Goal: Task Accomplishment & Management: Manage account settings

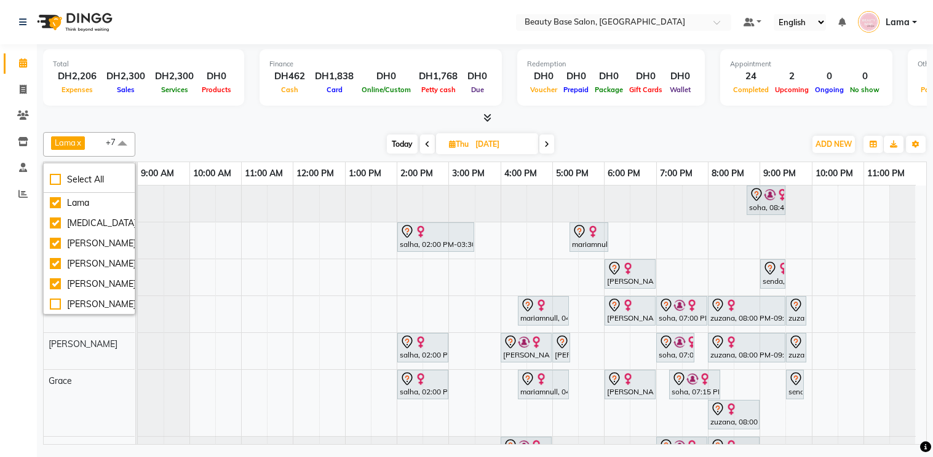
click at [138, 195] on div at bounding box center [475, 204] width 674 height 36
click at [136, 195] on td at bounding box center [137, 315] width 2 height 259
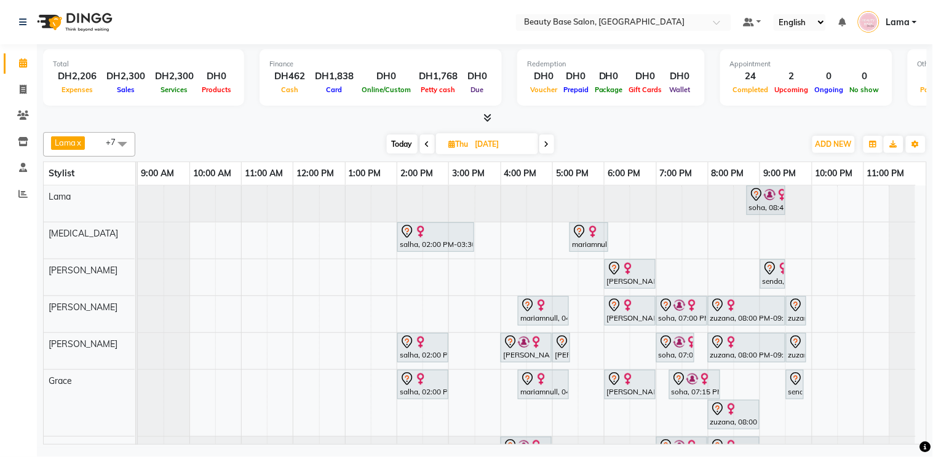
click at [122, 134] on span at bounding box center [122, 143] width 25 height 23
click at [106, 143] on span "+7" at bounding box center [115, 142] width 19 height 10
click at [119, 140] on span at bounding box center [122, 143] width 25 height 23
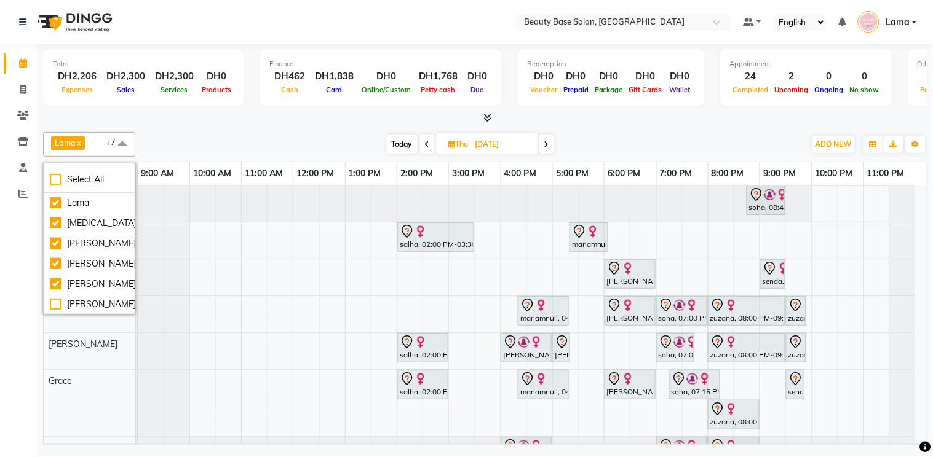
click at [138, 207] on div at bounding box center [475, 204] width 674 height 36
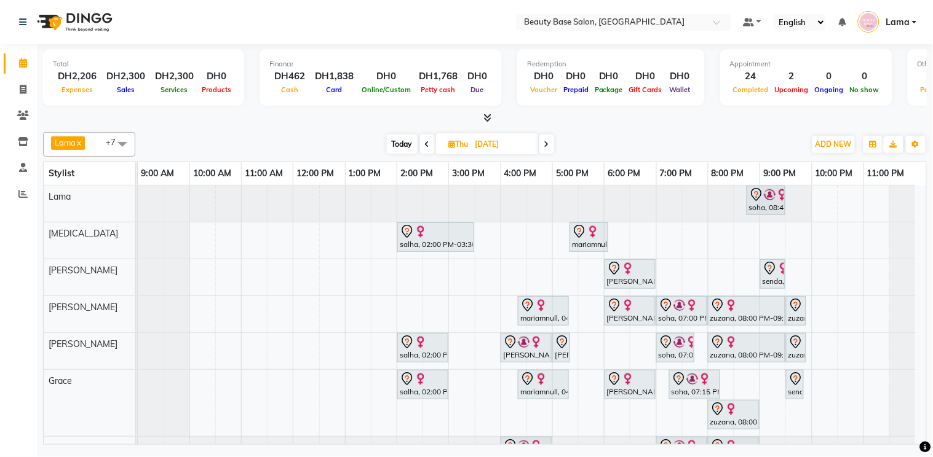
click at [130, 205] on div "Lama" at bounding box center [89, 197] width 91 height 23
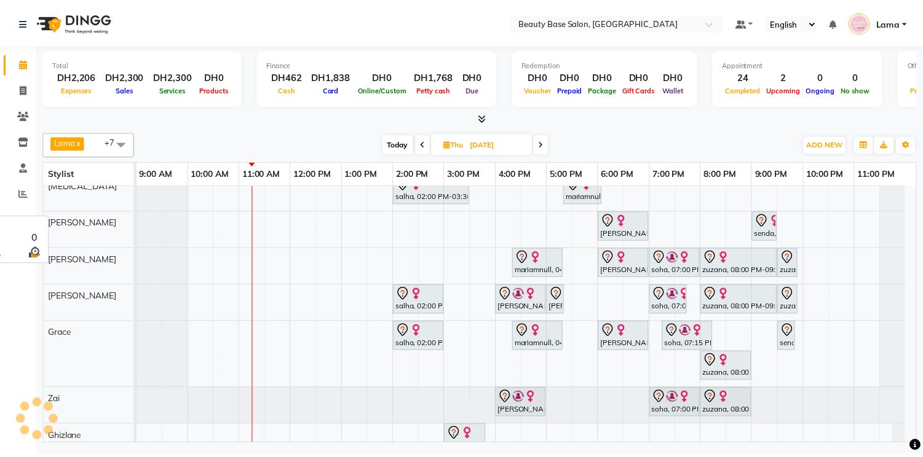
scroll to position [76, 0]
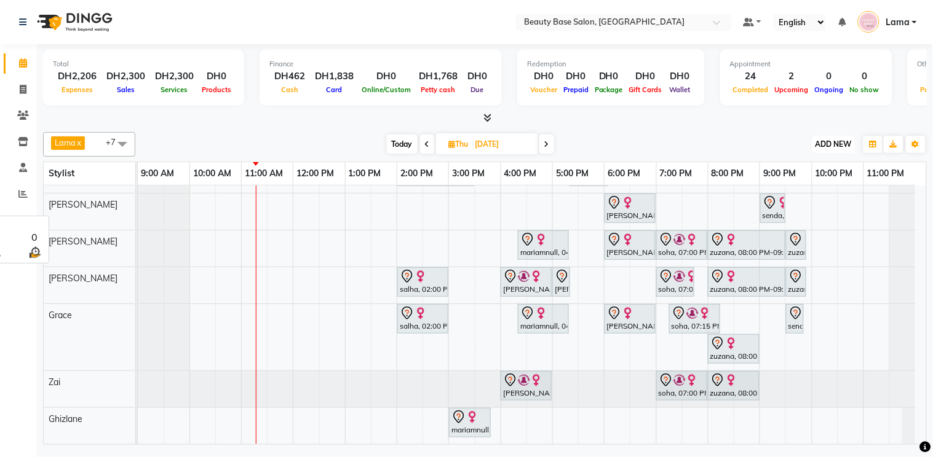
click at [843, 146] on span "ADD NEW" at bounding box center [833, 144] width 36 height 9
click at [802, 200] on link "Add Expense" at bounding box center [805, 199] width 97 height 16
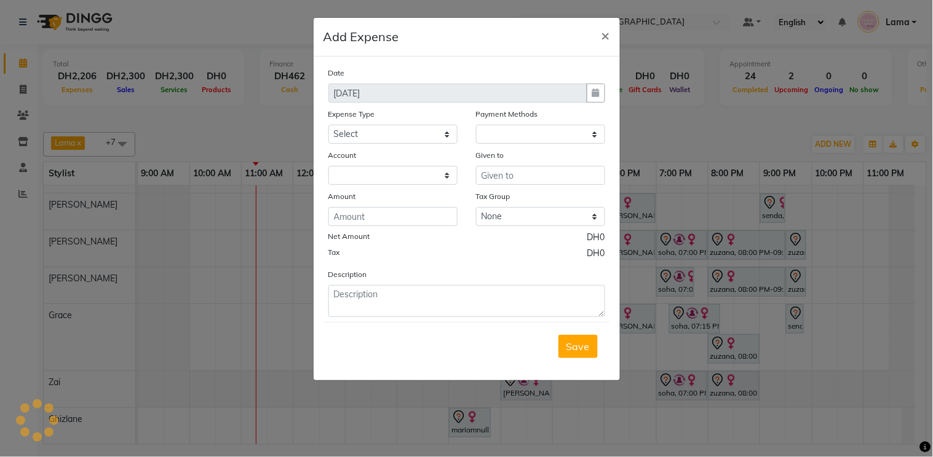
select select "1"
select select "1937"
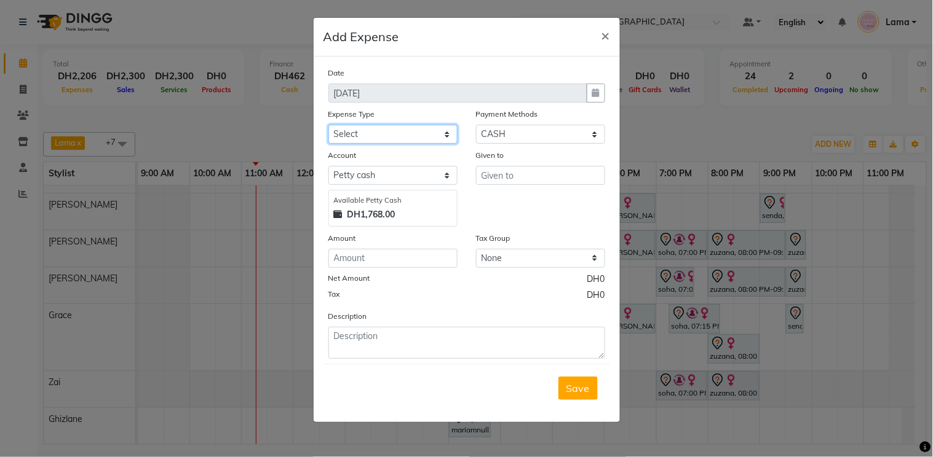
click at [400, 143] on select "Select Advance Salary Car maintenance Cash transfer to bank Clinical charges In…" at bounding box center [392, 134] width 129 height 19
select select "2831"
click at [328, 125] on select "Select Advance Salary Car maintenance Cash transfer to bank Clinical charges In…" at bounding box center [392, 134] width 129 height 19
click at [398, 263] on input "number" at bounding box center [392, 258] width 129 height 19
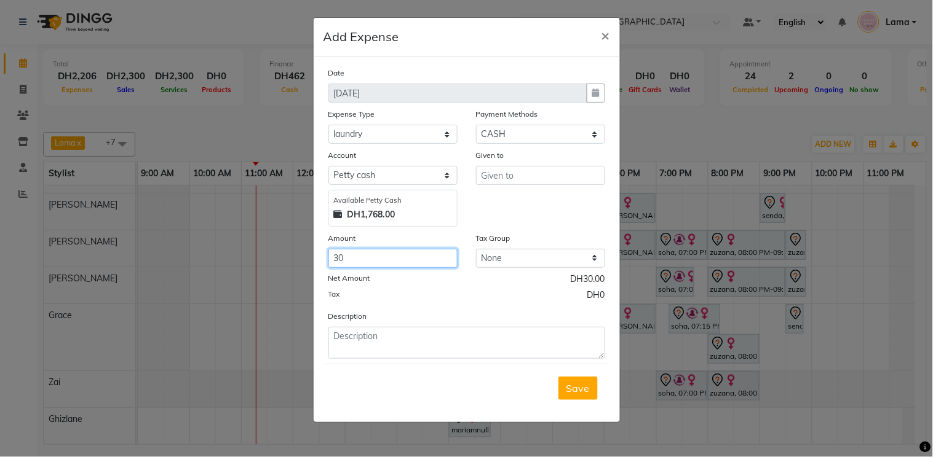
type input "30"
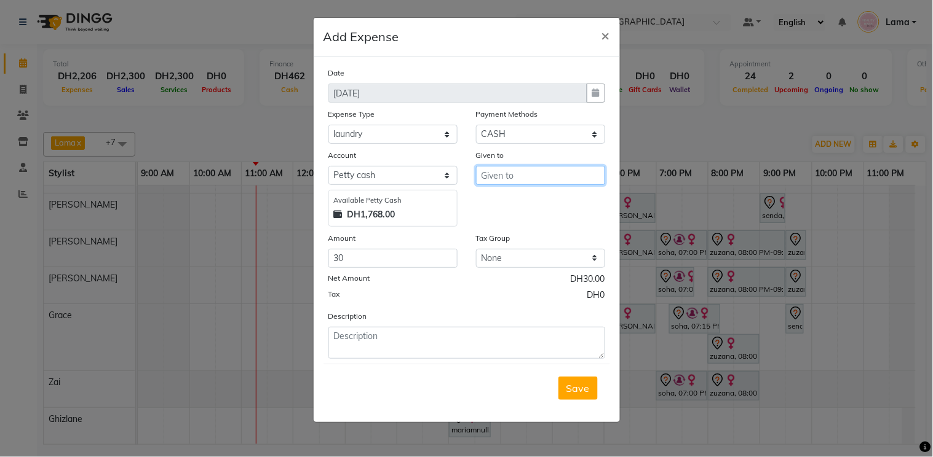
click at [543, 176] on input "text" at bounding box center [540, 175] width 129 height 19
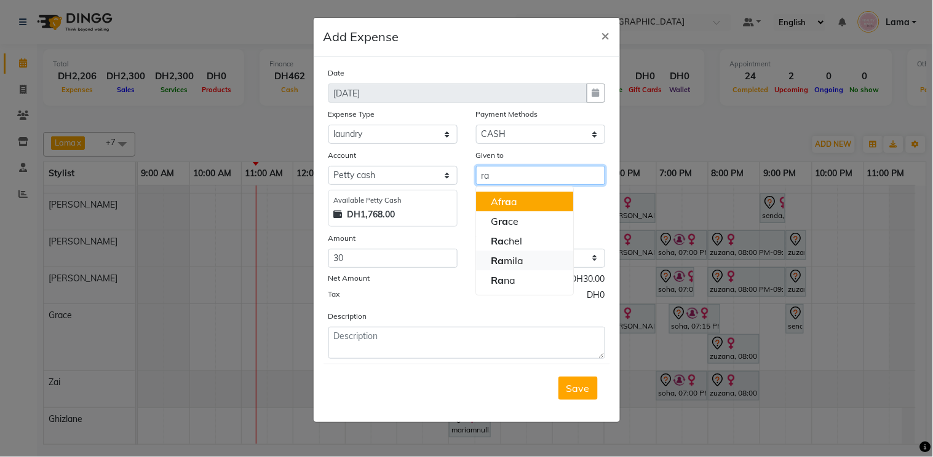
click at [517, 259] on ngb-highlight "Ra mila" at bounding box center [507, 261] width 33 height 12
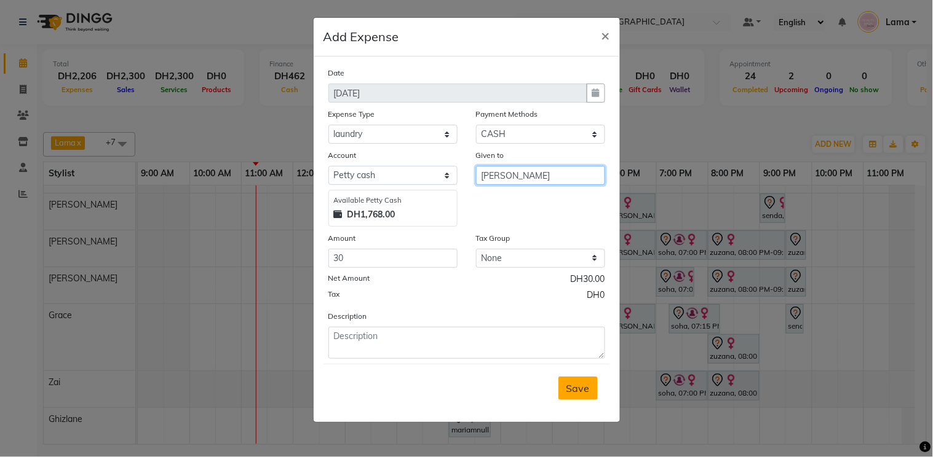
type input "[PERSON_NAME]"
click at [579, 388] on span "Save" at bounding box center [577, 388] width 23 height 12
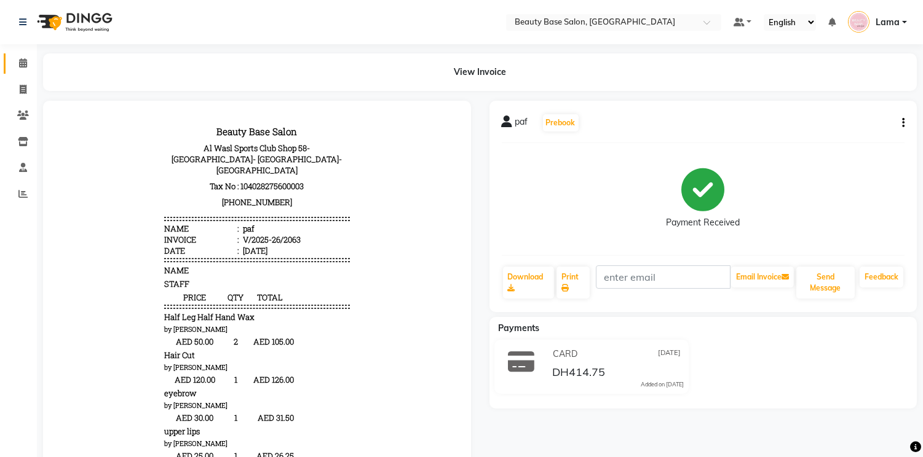
click at [26, 66] on icon at bounding box center [23, 62] width 8 height 9
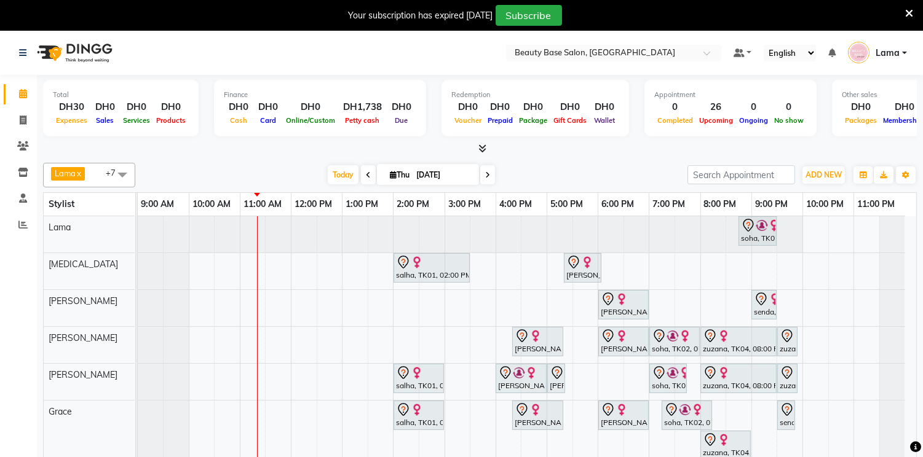
click at [907, 16] on icon at bounding box center [909, 13] width 8 height 11
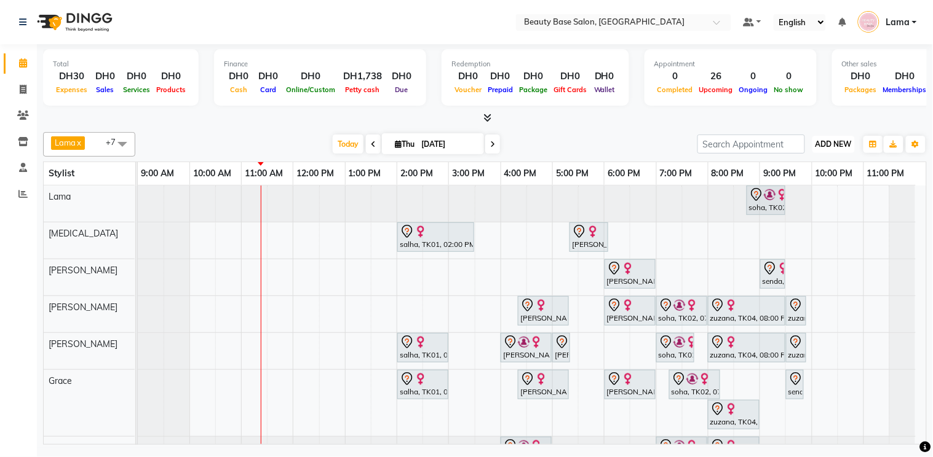
click at [849, 146] on span "ADD NEW" at bounding box center [833, 144] width 36 height 9
click at [826, 169] on button "Add Appointment" at bounding box center [805, 167] width 97 height 16
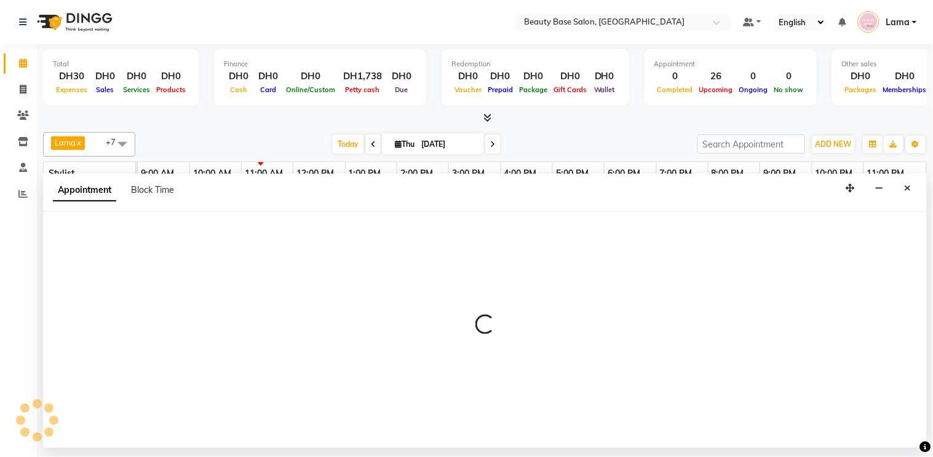
select select "tentative"
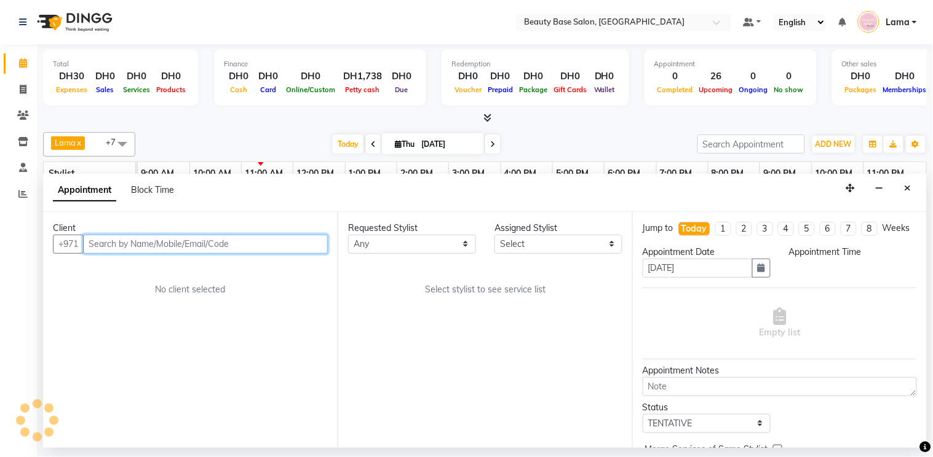
select select "600"
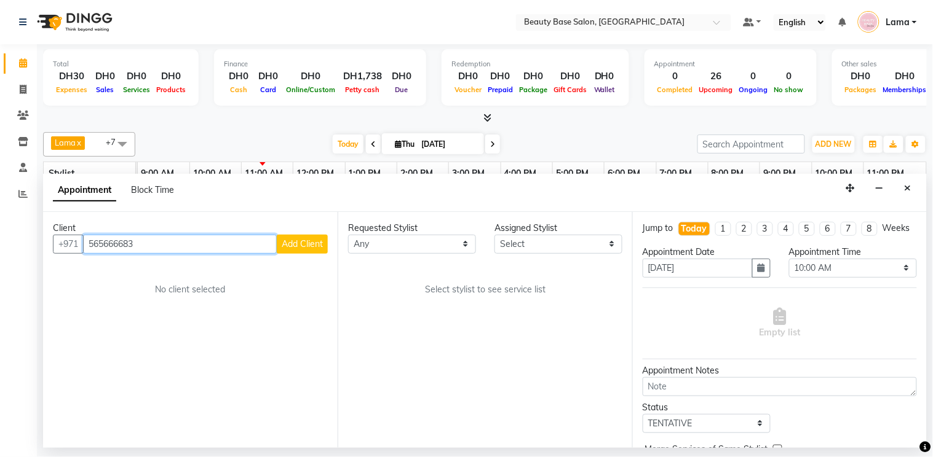
type input "565666683"
click at [308, 239] on span "Add Client" at bounding box center [302, 244] width 41 height 11
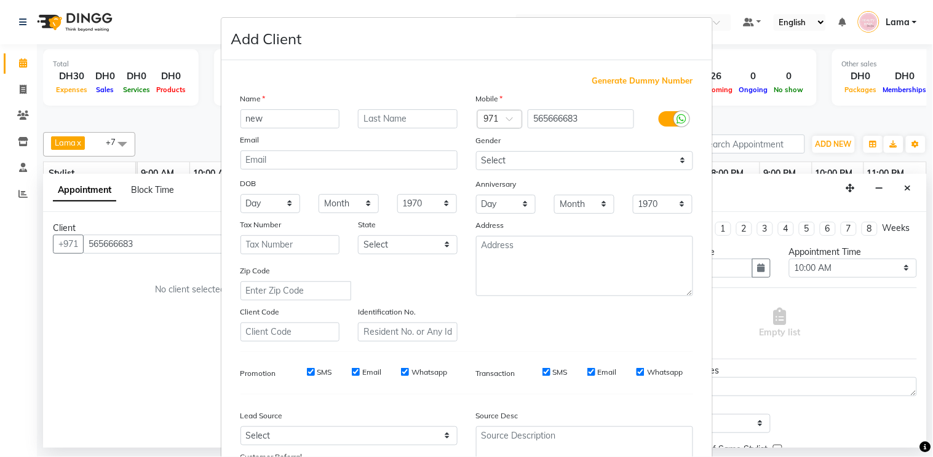
type input "new"
click at [527, 167] on select "Select [DEMOGRAPHIC_DATA] [DEMOGRAPHIC_DATA] Other Prefer Not To Say" at bounding box center [584, 160] width 217 height 19
select select "[DEMOGRAPHIC_DATA]"
click at [476, 151] on select "Select [DEMOGRAPHIC_DATA] [DEMOGRAPHIC_DATA] Other Prefer Not To Say" at bounding box center [584, 160] width 217 height 19
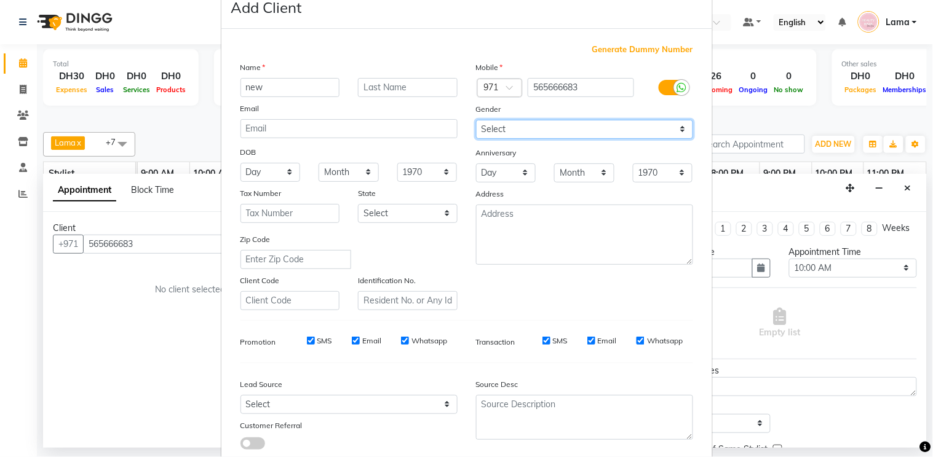
scroll to position [111, 0]
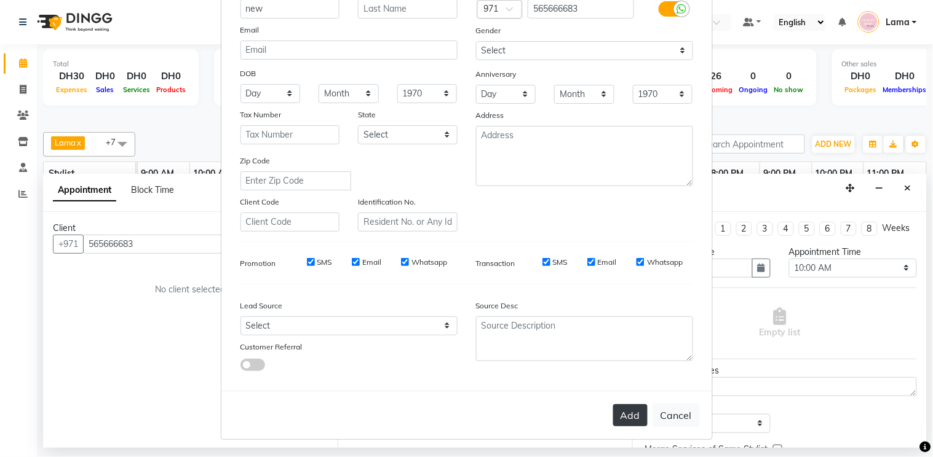
click at [622, 416] on button "Add" at bounding box center [630, 416] width 34 height 22
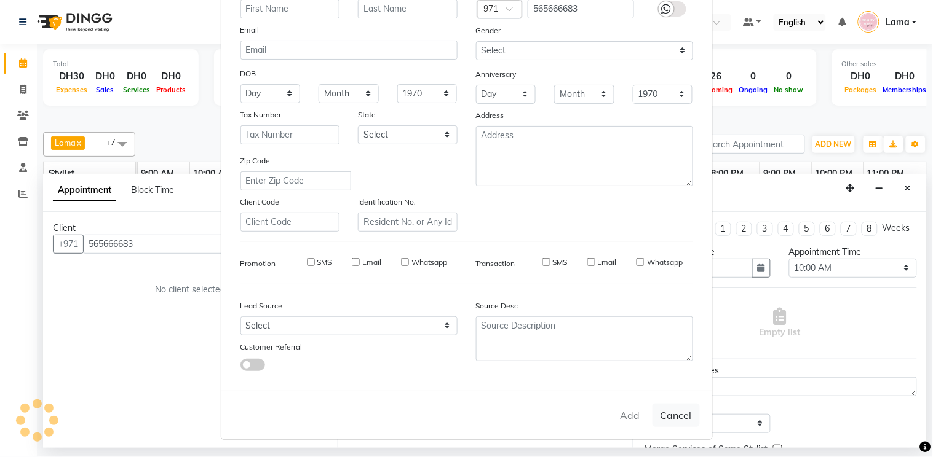
select select
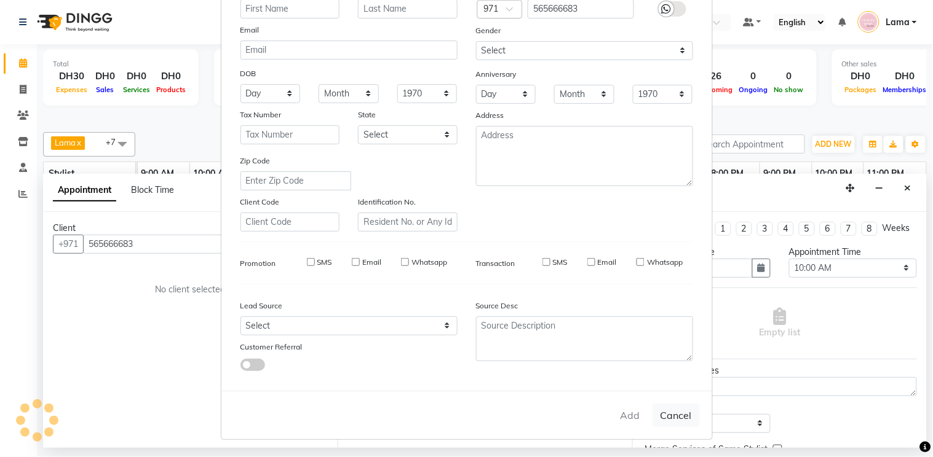
select select
checkbox input "false"
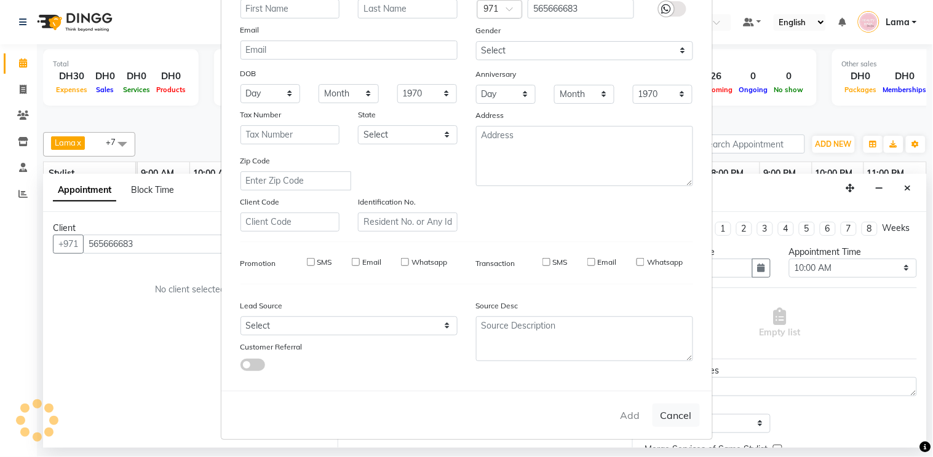
checkbox input "false"
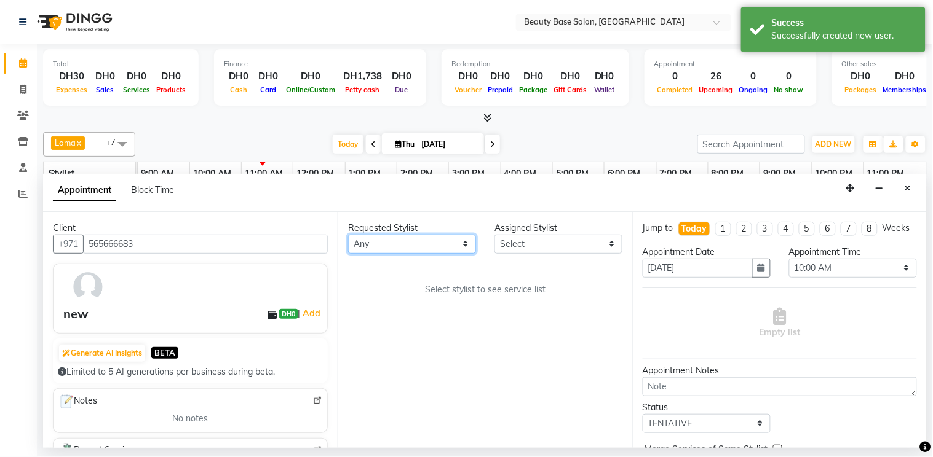
click at [408, 248] on select "Any [PERSON_NAME] [PERSON_NAME] [PERSON_NAME] [PERSON_NAME] [PERSON_NAME] [MEDI…" at bounding box center [412, 244] width 128 height 19
select select "61471"
click at [348, 235] on select "Any [PERSON_NAME] [PERSON_NAME] [PERSON_NAME] [PERSON_NAME] [PERSON_NAME] [MEDI…" at bounding box center [412, 244] width 128 height 19
select select "61471"
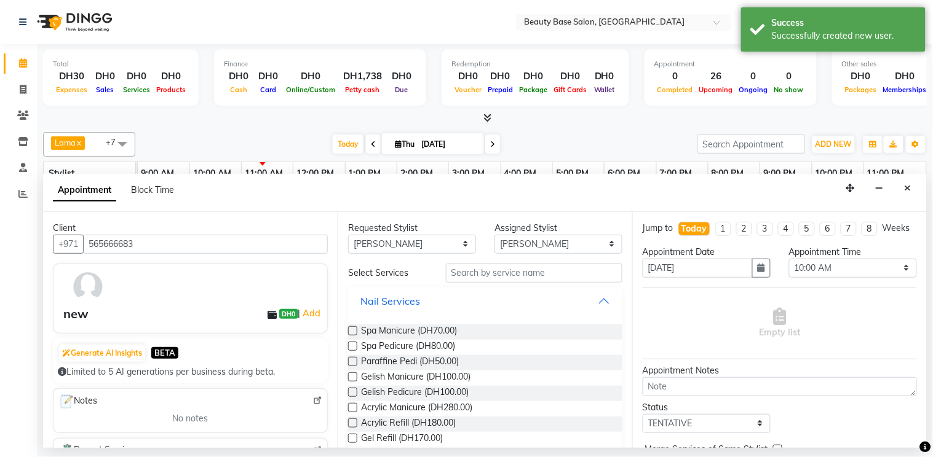
click at [431, 292] on button "Nail Services" at bounding box center [485, 301] width 264 height 22
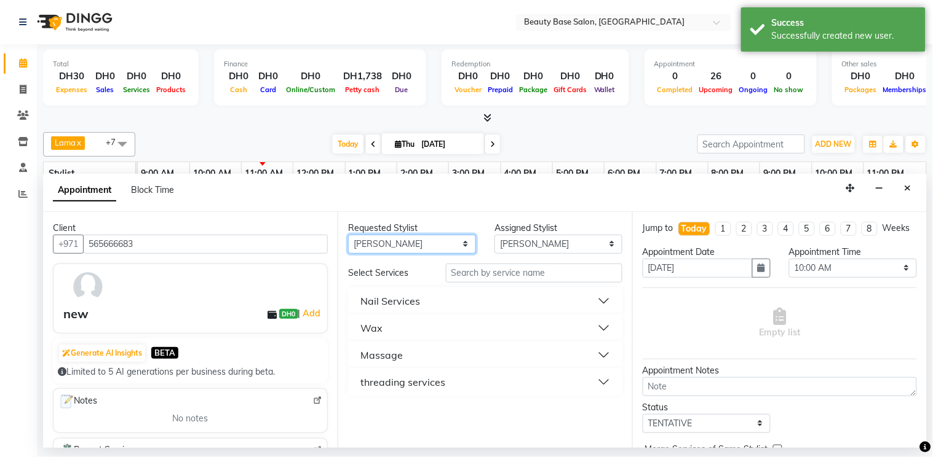
click at [438, 245] on select "Any [PERSON_NAME] [PERSON_NAME] [PERSON_NAME] [PERSON_NAME] [PERSON_NAME] [MEDI…" at bounding box center [412, 244] width 128 height 19
select select "30434"
click at [348, 235] on select "Any [PERSON_NAME] [PERSON_NAME] [PERSON_NAME] [PERSON_NAME] [PERSON_NAME] [MEDI…" at bounding box center [412, 244] width 128 height 19
select select "30434"
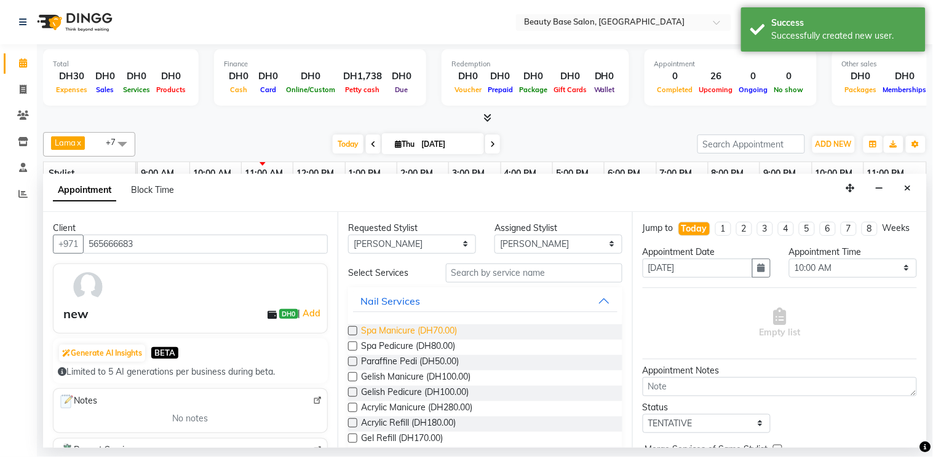
click at [398, 330] on span "Spa Manicure (DH70.00)" at bounding box center [409, 332] width 96 height 15
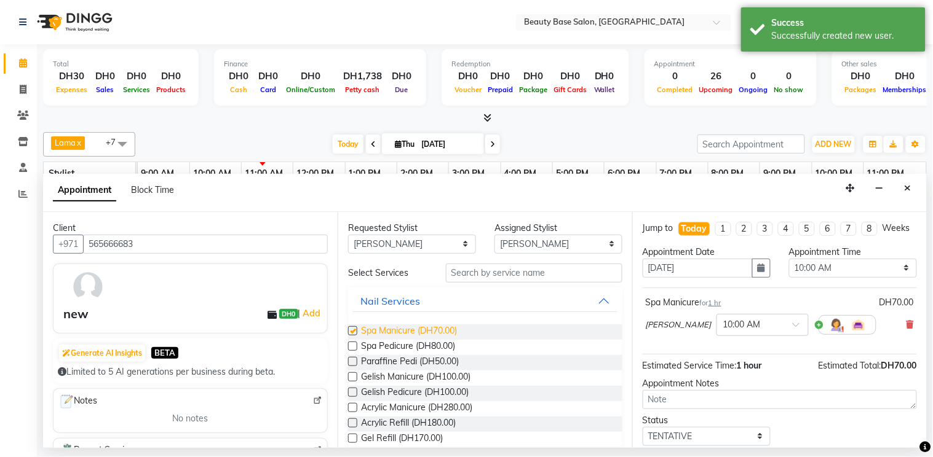
checkbox input "false"
click at [419, 248] on select "Any [PERSON_NAME] [PERSON_NAME] [PERSON_NAME] [PERSON_NAME] [PERSON_NAME] [MEDI…" at bounding box center [412, 244] width 128 height 19
select select "31342"
click at [348, 235] on select "Any [PERSON_NAME] [PERSON_NAME] [PERSON_NAME] [PERSON_NAME] [PERSON_NAME] [MEDI…" at bounding box center [412, 244] width 128 height 19
select select "31342"
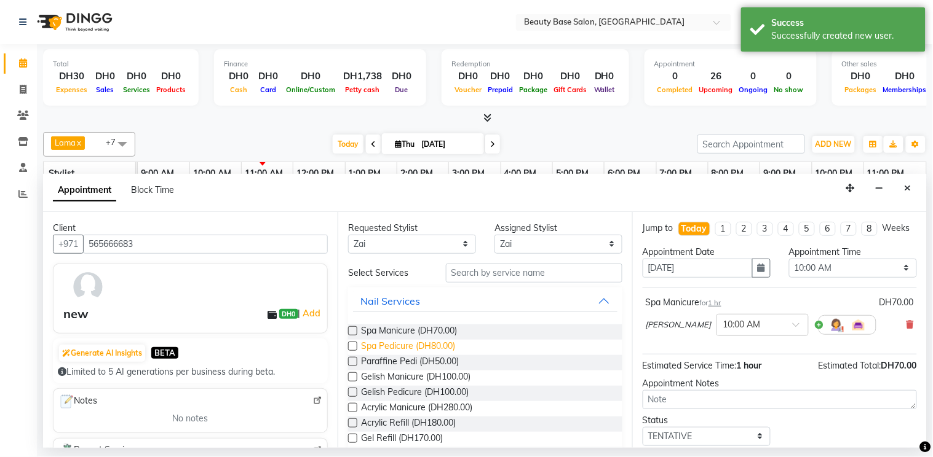
click at [413, 342] on span "Spa Pedicure (DH80.00)" at bounding box center [408, 347] width 94 height 15
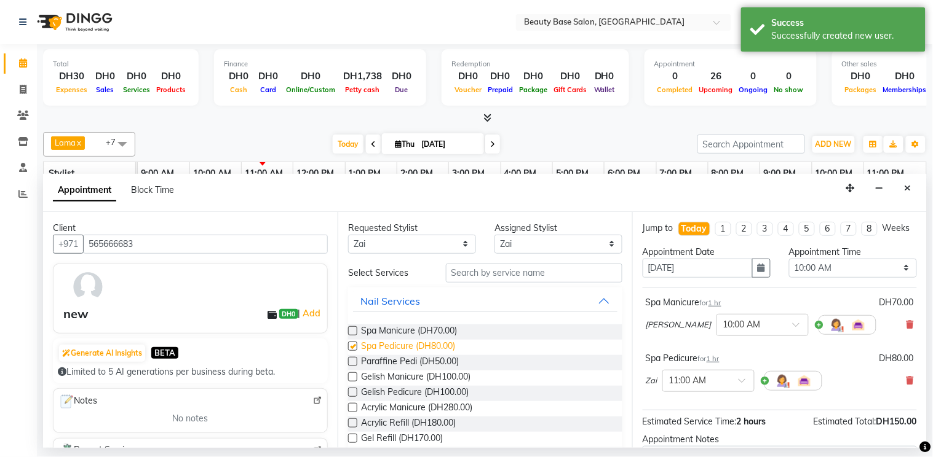
checkbox input "false"
click at [840, 278] on select "Select 10:00 AM 10:05 AM 10:10 AM 10:15 AM 10:20 AM 10:25 AM 10:30 AM 10:35 AM …" at bounding box center [853, 268] width 128 height 19
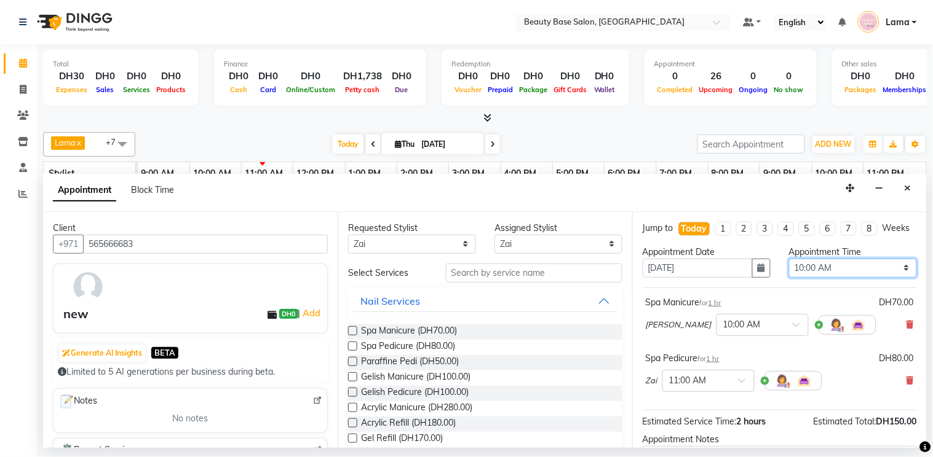
select select "695"
click at [789, 270] on select "Select 10:00 AM 10:05 AM 10:10 AM 10:15 AM 10:20 AM 10:25 AM 10:30 AM 10:35 AM …" at bounding box center [853, 268] width 128 height 19
click at [714, 387] on input "text" at bounding box center [696, 380] width 54 height 13
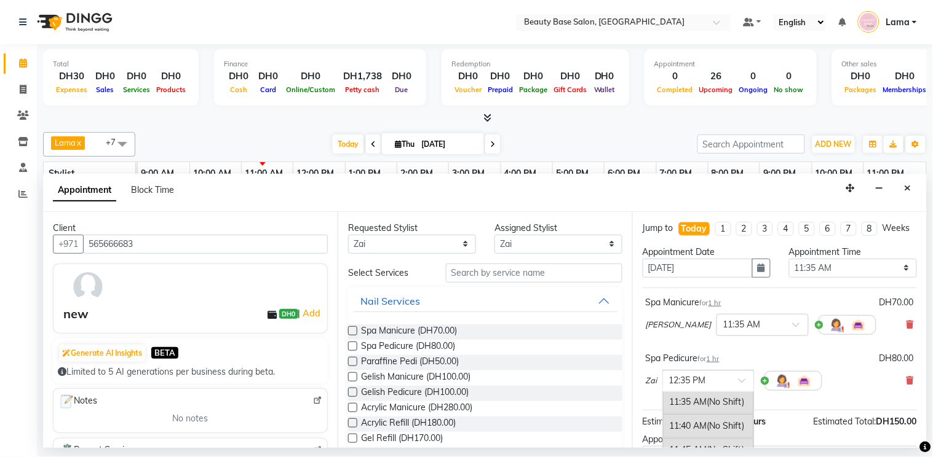
scroll to position [452, 0]
click at [693, 419] on div "11:35 AM (No Shift)" at bounding box center [708, 408] width 91 height 24
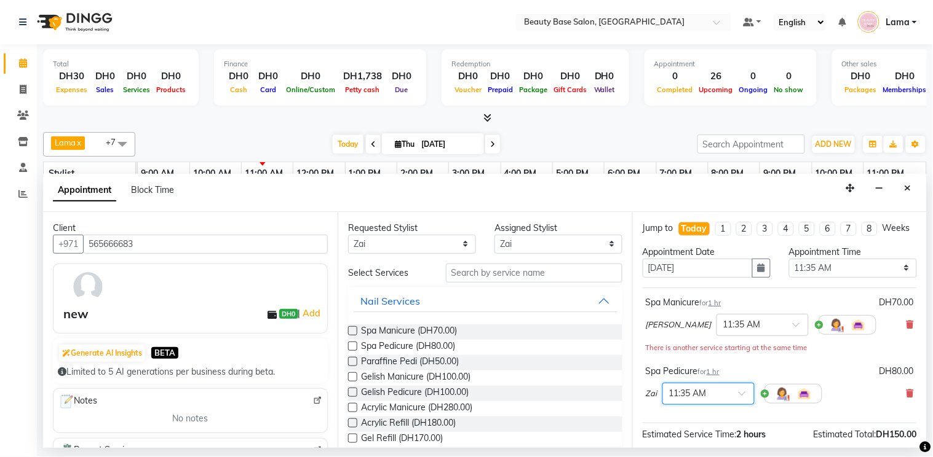
scroll to position [156, 0]
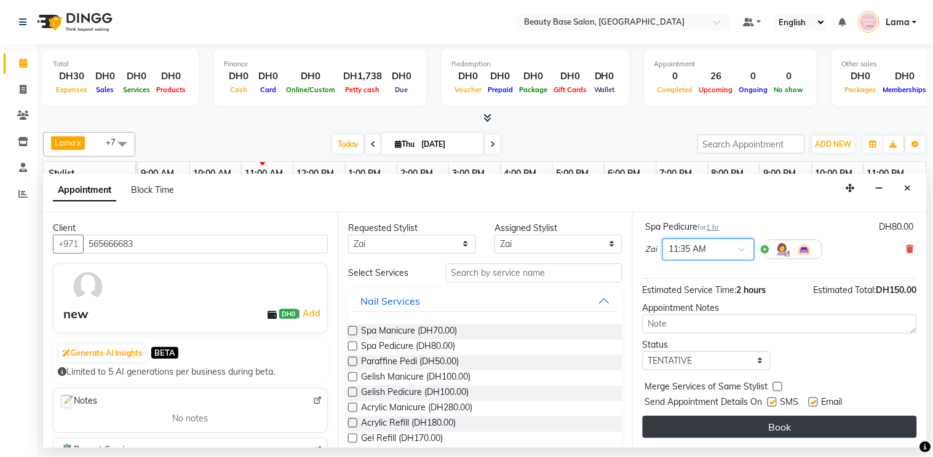
click at [770, 433] on button "Book" at bounding box center [779, 427] width 274 height 22
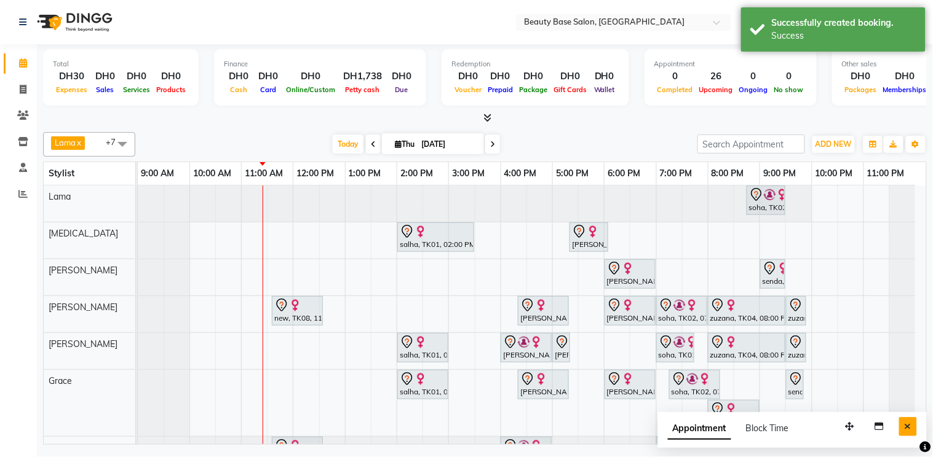
click at [912, 436] on button "Close" at bounding box center [908, 426] width 18 height 19
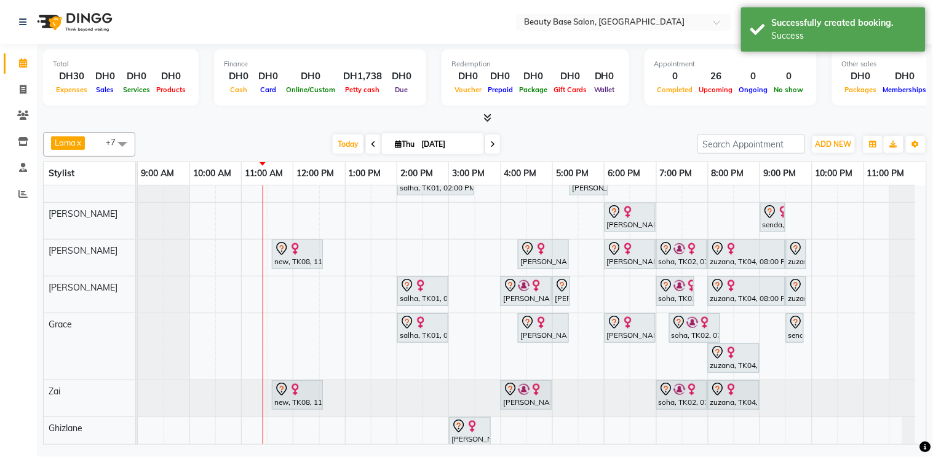
scroll to position [76, 0]
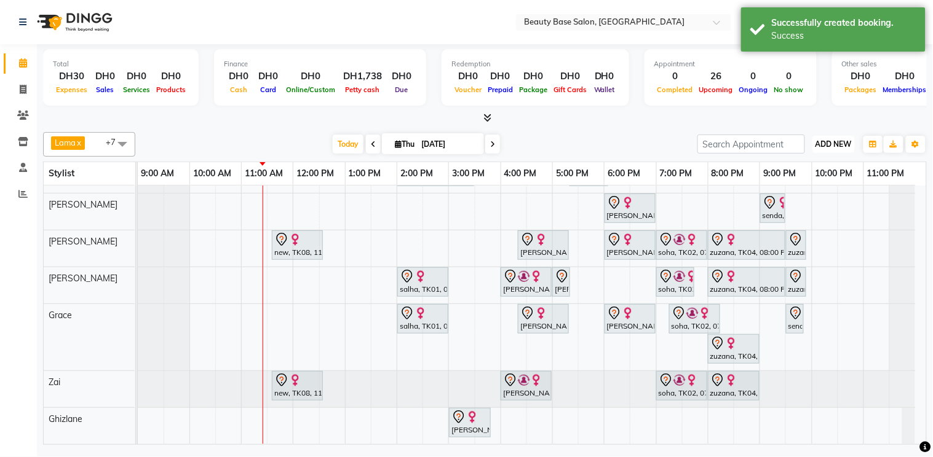
click at [837, 140] on span "ADD NEW" at bounding box center [833, 144] width 36 height 9
click at [827, 167] on button "Add Appointment" at bounding box center [805, 167] width 97 height 16
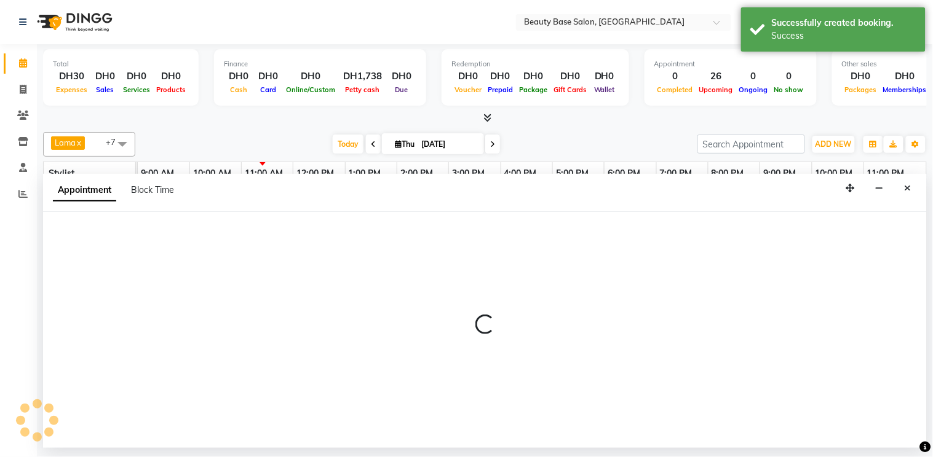
select select "600"
select select "tentative"
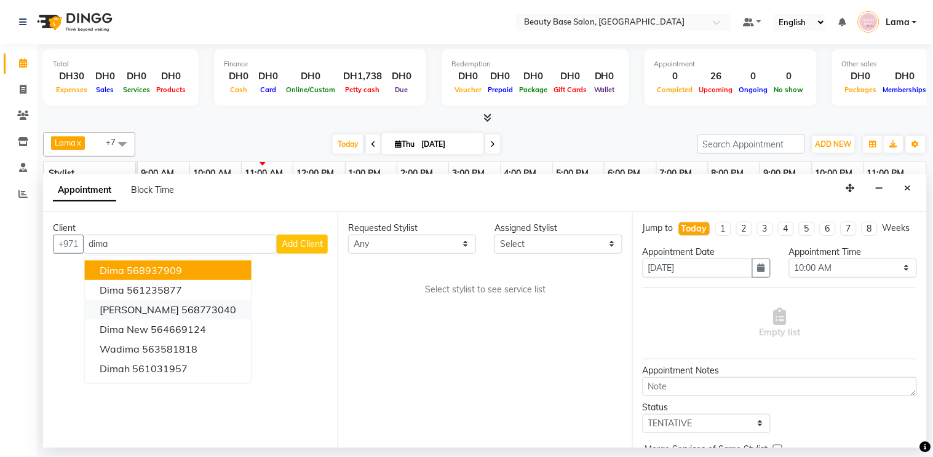
click at [181, 310] on ngb-highlight "568773040" at bounding box center [208, 310] width 55 height 12
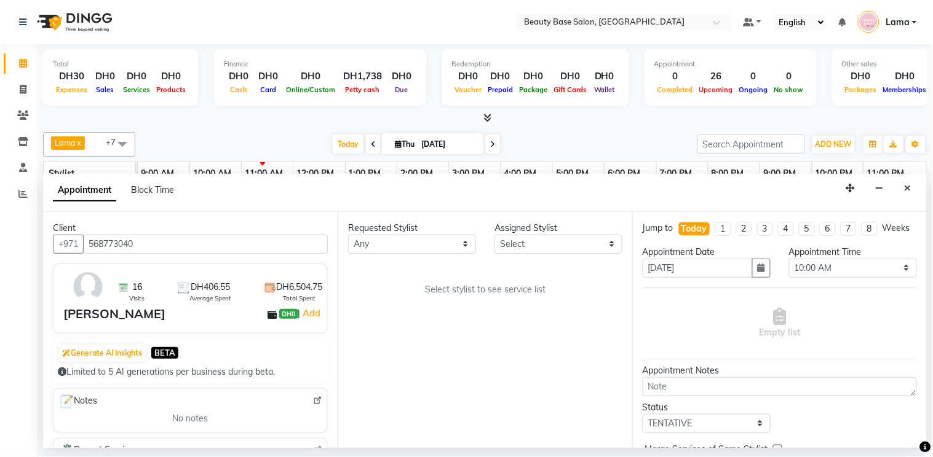
type input "568773040"
click at [412, 243] on select "Any [PERSON_NAME] [PERSON_NAME] [PERSON_NAME] [PERSON_NAME] [PERSON_NAME] [MEDI…" at bounding box center [412, 244] width 128 height 19
select select "54542"
click at [348, 235] on select "Any [PERSON_NAME] [PERSON_NAME] [PERSON_NAME] [PERSON_NAME] [PERSON_NAME] [MEDI…" at bounding box center [412, 244] width 128 height 19
select select "54542"
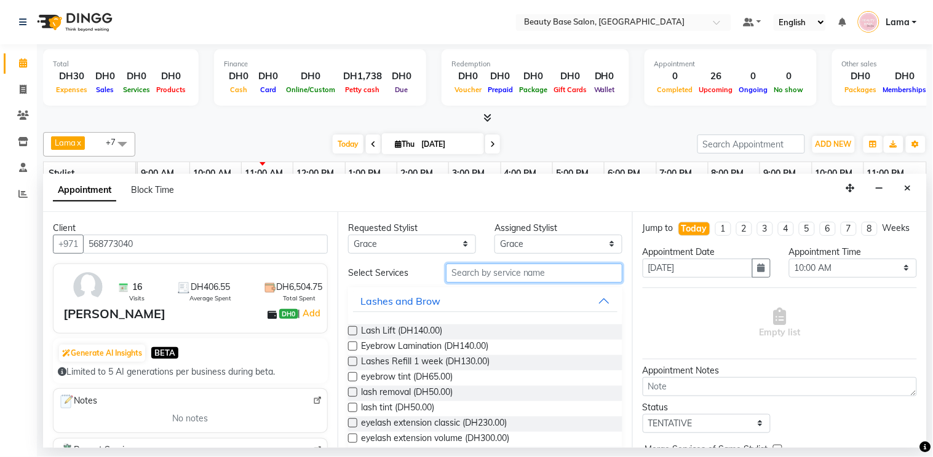
click at [499, 275] on input "text" at bounding box center [534, 273] width 176 height 19
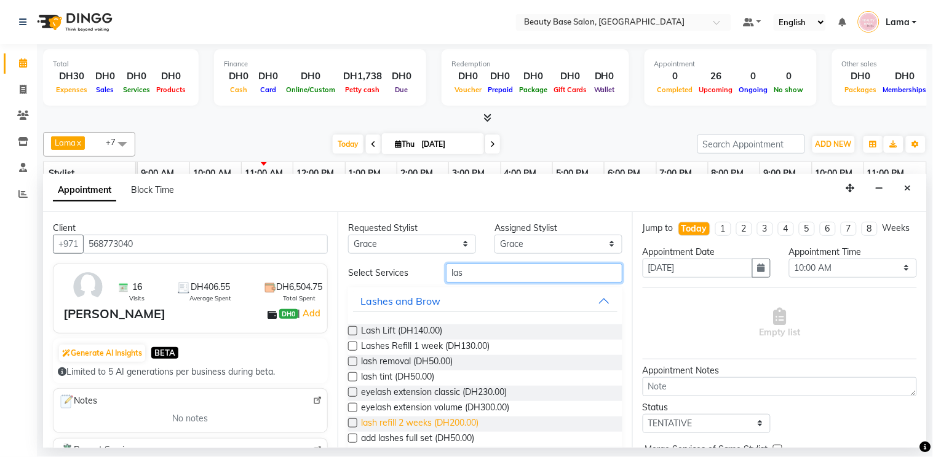
type input "las"
click at [383, 423] on span "lash refill 2 weeks (DH200.00)" at bounding box center [419, 424] width 117 height 15
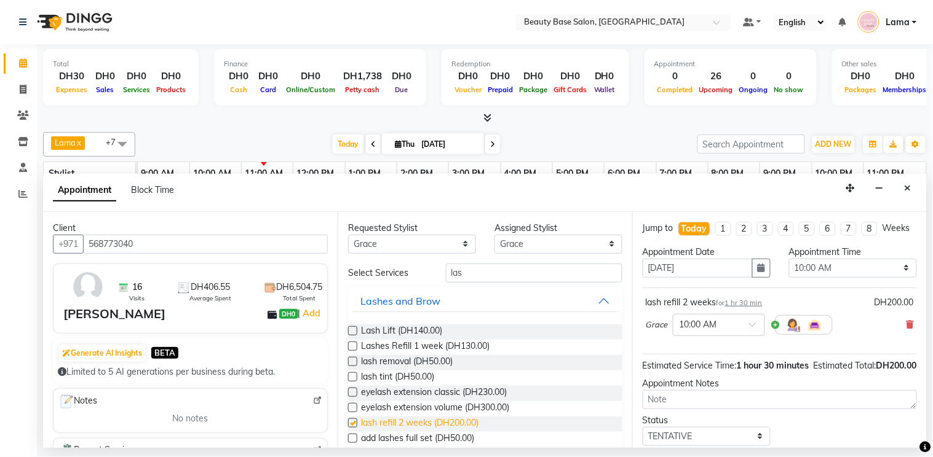
checkbox input "false"
click at [826, 278] on select "Select 10:00 AM 10:05 AM 10:10 AM 10:15 AM 10:20 AM 10:25 AM 10:30 AM 10:35 AM …" at bounding box center [853, 268] width 128 height 19
select select "720"
click at [789, 270] on select "Select 10:00 AM 10:05 AM 10:10 AM 10:15 AM 10:20 AM 10:25 AM 10:30 AM 10:35 AM …" at bounding box center [853, 268] width 128 height 19
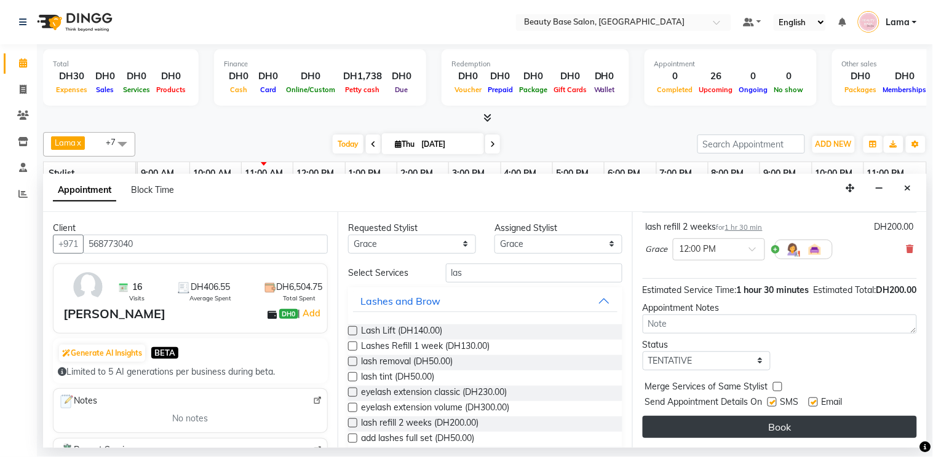
click at [825, 430] on button "Book" at bounding box center [779, 427] width 274 height 22
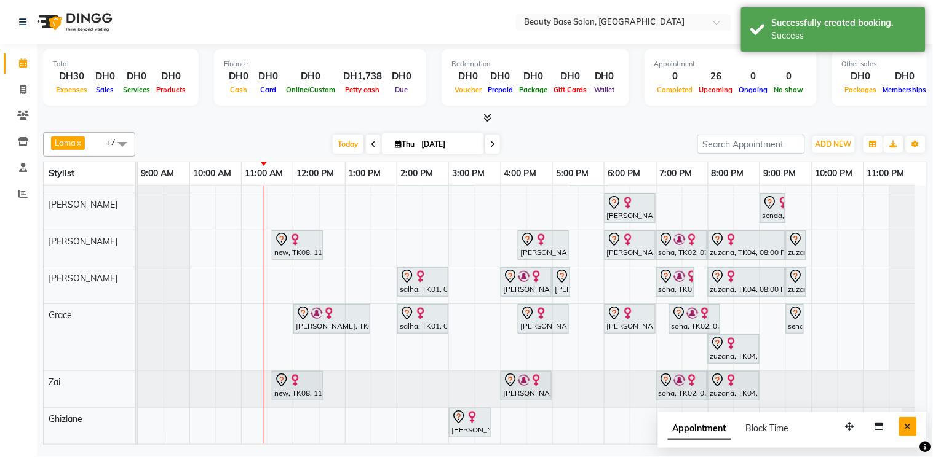
click at [908, 428] on icon "Close" at bounding box center [907, 426] width 7 height 9
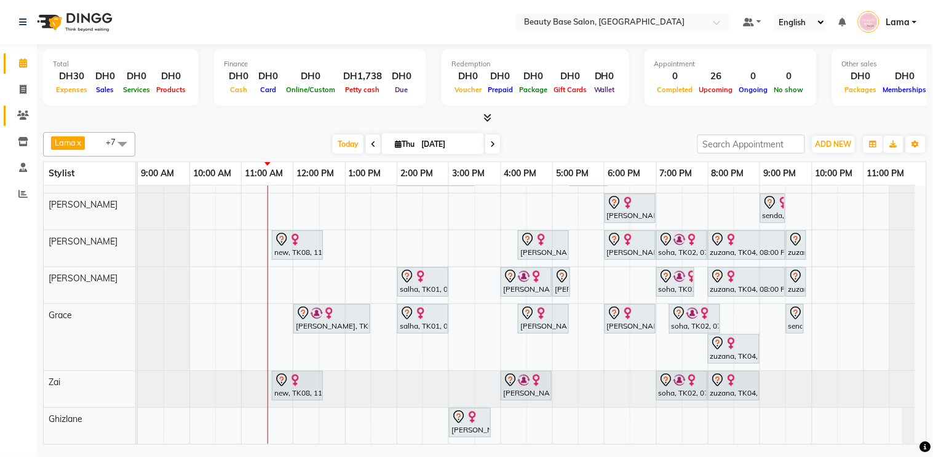
click at [28, 117] on icon at bounding box center [23, 115] width 12 height 9
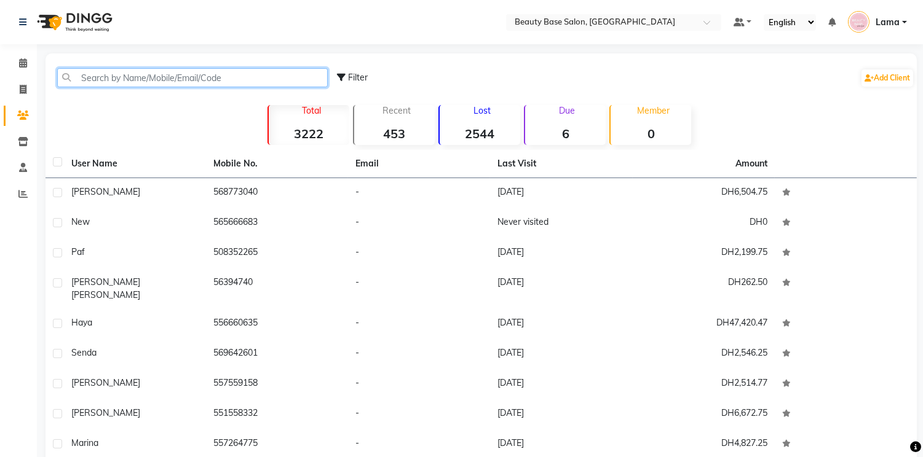
click at [189, 80] on input "text" at bounding box center [192, 77] width 271 height 19
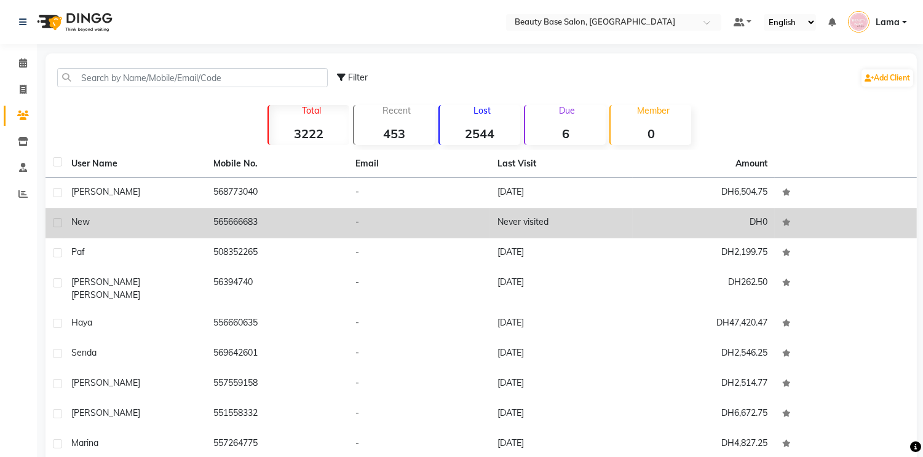
click at [187, 227] on div "new" at bounding box center [134, 222] width 127 height 13
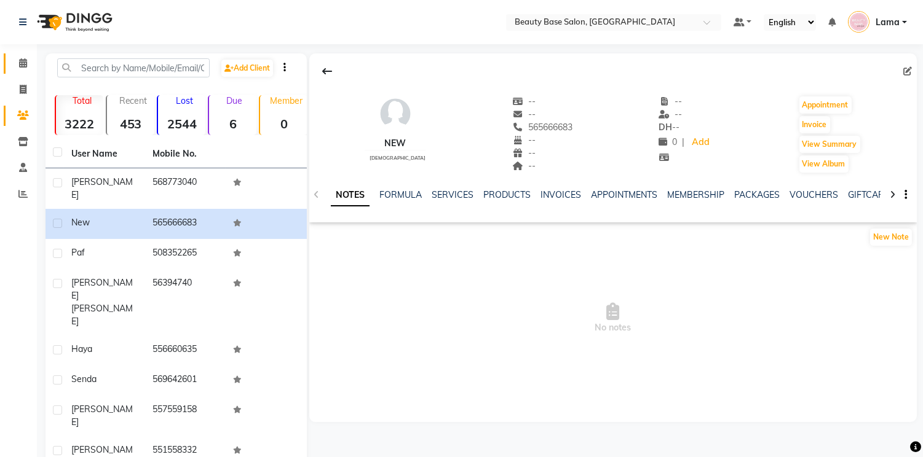
click at [19, 68] on icon at bounding box center [23, 62] width 8 height 9
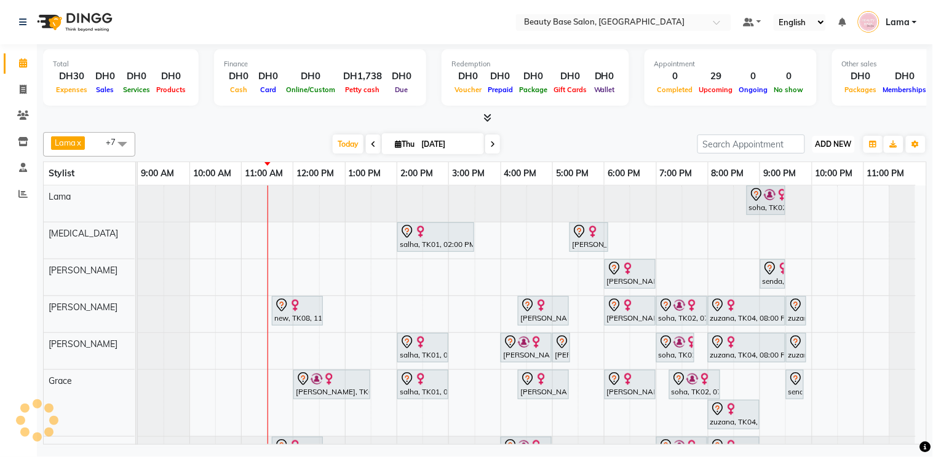
click at [827, 148] on span "ADD NEW" at bounding box center [833, 144] width 36 height 9
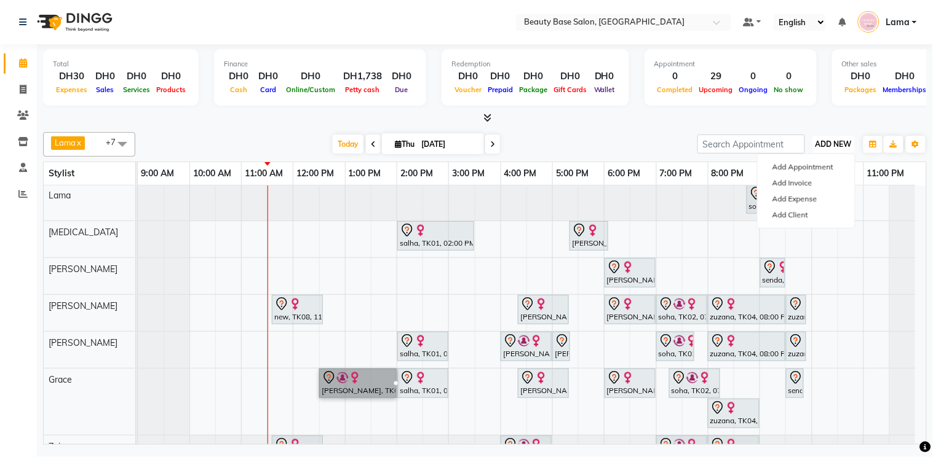
scroll to position [2, 0]
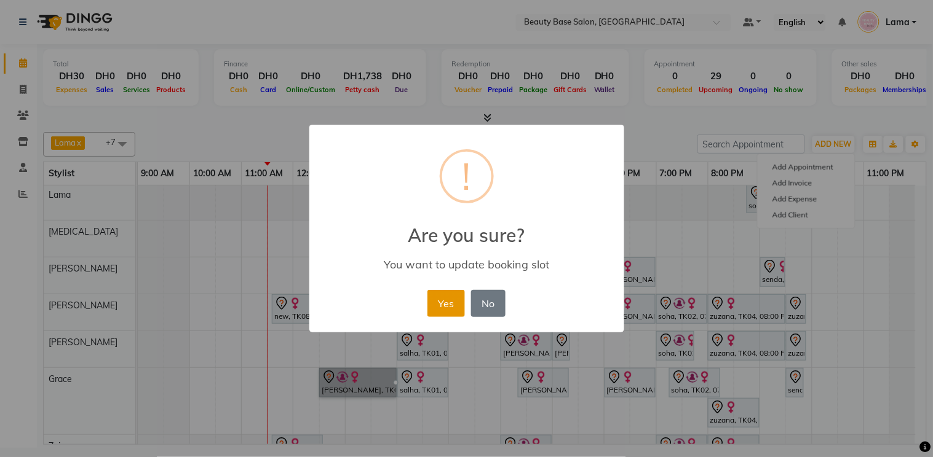
click at [440, 311] on button "Yes" at bounding box center [446, 303] width 38 height 27
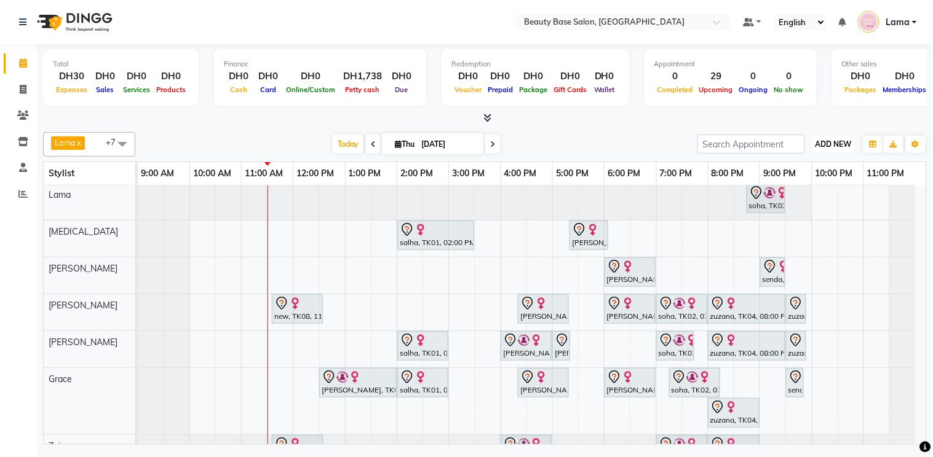
click at [832, 143] on span "ADD NEW" at bounding box center [833, 144] width 36 height 9
click at [804, 168] on button "Add Appointment" at bounding box center [805, 167] width 97 height 16
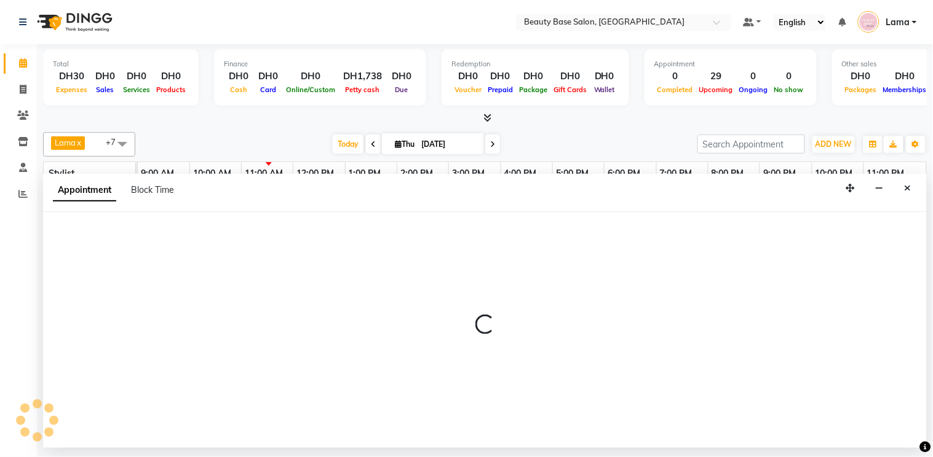
select select "tentative"
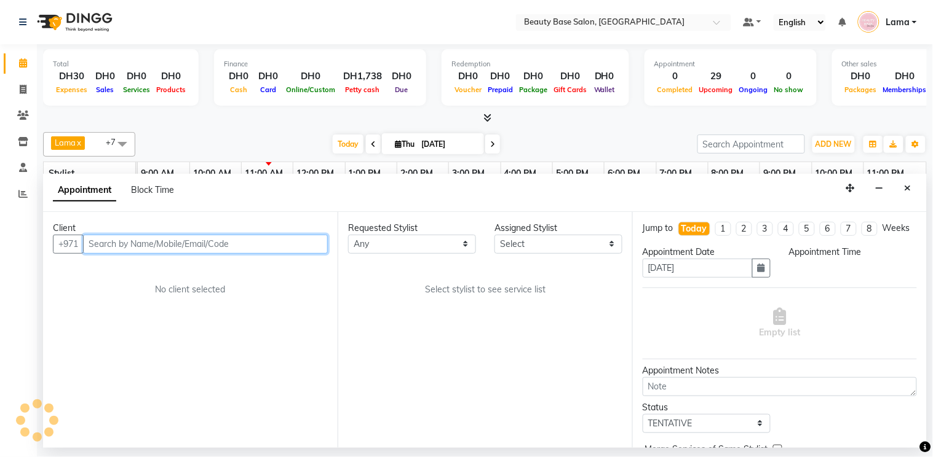
select select "600"
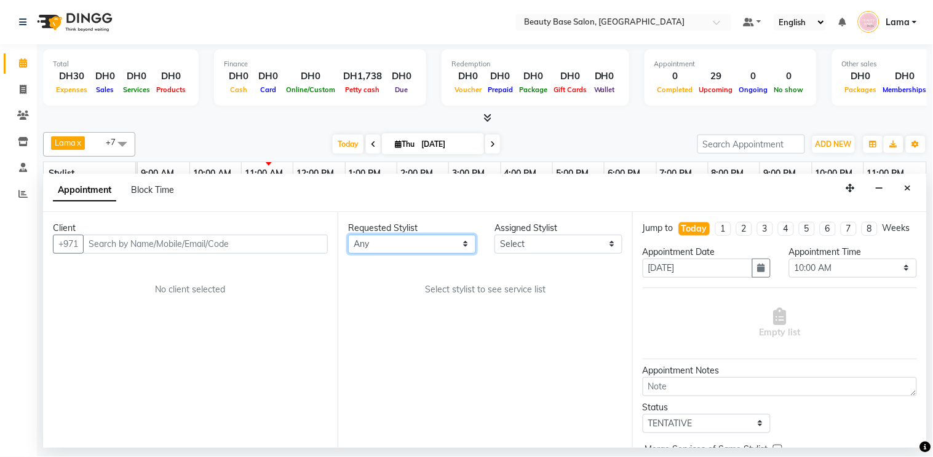
click at [398, 246] on select "Any [PERSON_NAME] [PERSON_NAME] [PERSON_NAME] [PERSON_NAME] [PERSON_NAME] [MEDI…" at bounding box center [412, 244] width 128 height 19
select select "61471"
click at [348, 235] on select "Any [PERSON_NAME] [PERSON_NAME] [PERSON_NAME] [PERSON_NAME] [PERSON_NAME] [MEDI…" at bounding box center [412, 244] width 128 height 19
select select "61471"
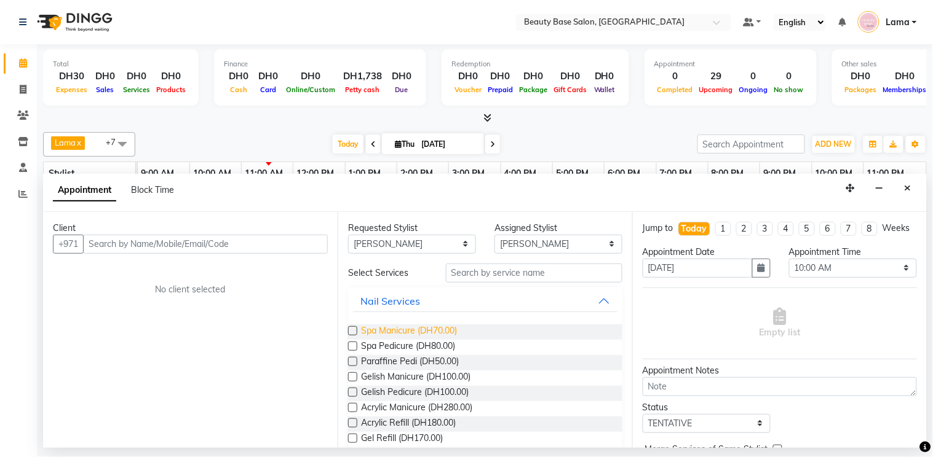
click at [408, 332] on span "Spa Manicure (DH70.00)" at bounding box center [409, 332] width 96 height 15
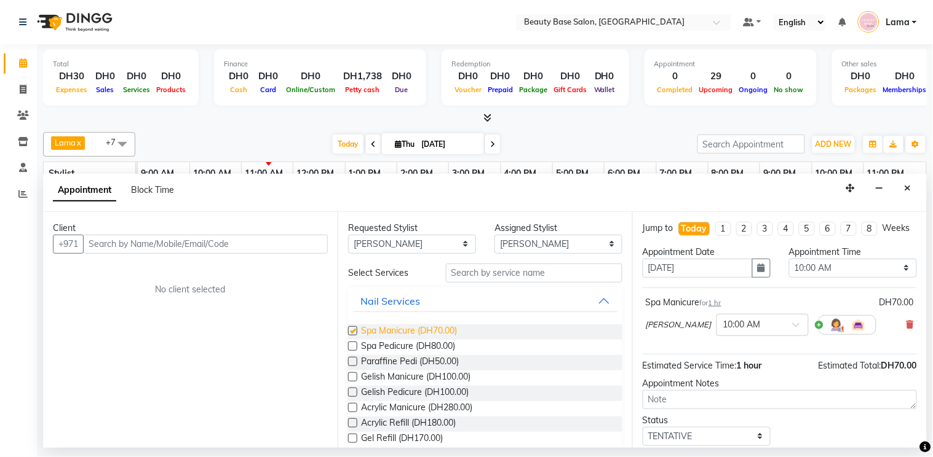
checkbox input "false"
click at [441, 246] on select "Any [PERSON_NAME] [PERSON_NAME] [PERSON_NAME] [PERSON_NAME] [PERSON_NAME] [MEDI…" at bounding box center [412, 244] width 128 height 19
select select "54542"
click at [348, 235] on select "Any [PERSON_NAME] [PERSON_NAME] [PERSON_NAME] [PERSON_NAME] [PERSON_NAME] [MEDI…" at bounding box center [412, 244] width 128 height 19
select select "54542"
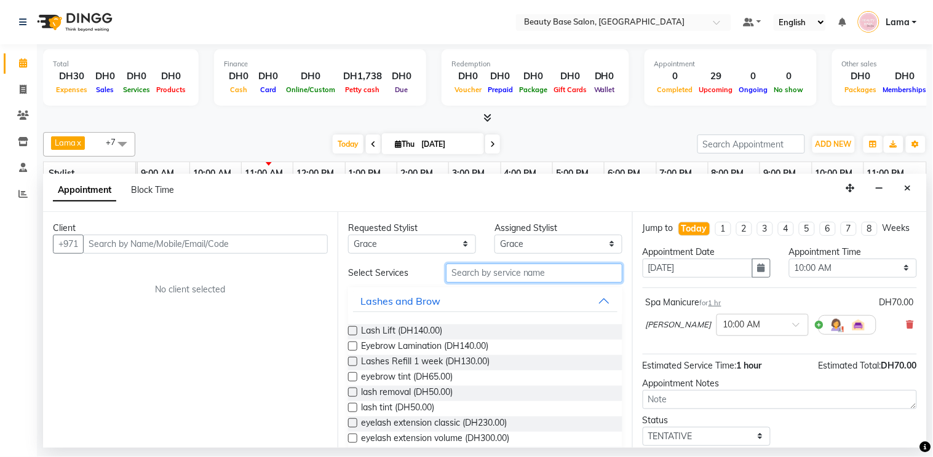
click at [475, 275] on input "text" at bounding box center [534, 273] width 176 height 19
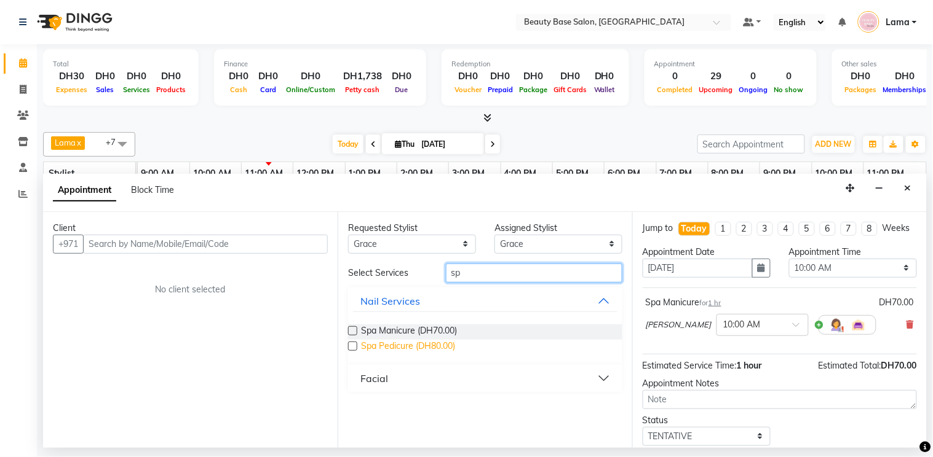
type input "sp"
click at [366, 342] on span "Spa Pedicure (DH80.00)" at bounding box center [408, 347] width 94 height 15
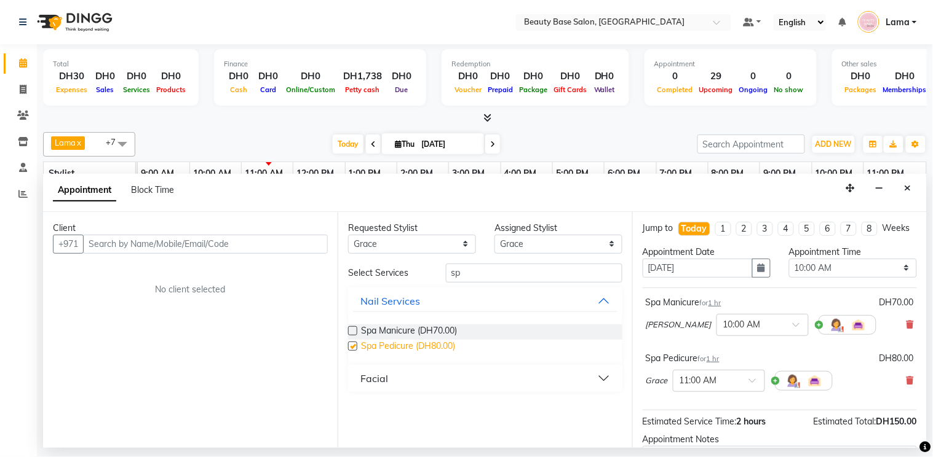
checkbox input "false"
click at [218, 242] on input "text" at bounding box center [205, 244] width 245 height 19
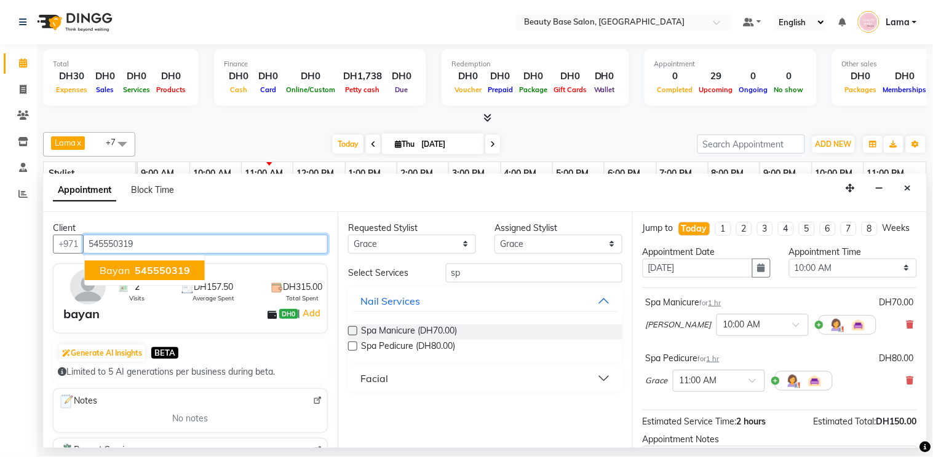
click at [164, 267] on span "545550319" at bounding box center [162, 270] width 55 height 12
type input "545550319"
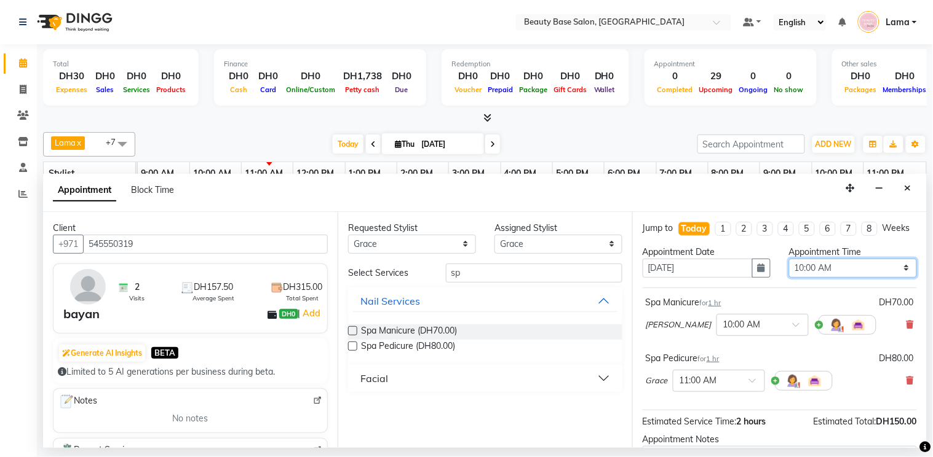
click at [837, 278] on select "Select 10:00 AM 10:05 AM 10:10 AM 10:15 AM 10:20 AM 10:25 AM 10:30 AM 10:35 AM …" at bounding box center [853, 268] width 128 height 19
select select "690"
click at [789, 270] on select "Select 10:00 AM 10:05 AM 10:10 AM 10:15 AM 10:20 AM 10:25 AM 10:30 AM 10:35 AM …" at bounding box center [853, 268] width 128 height 19
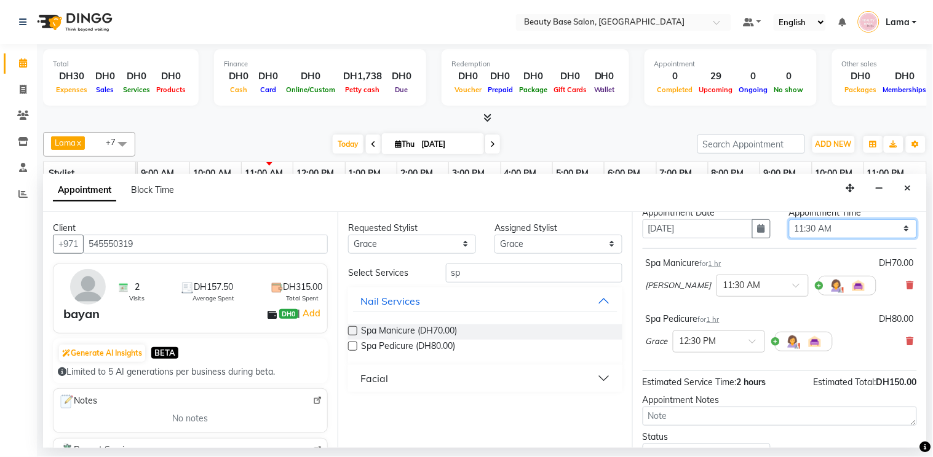
scroll to position [58, 0]
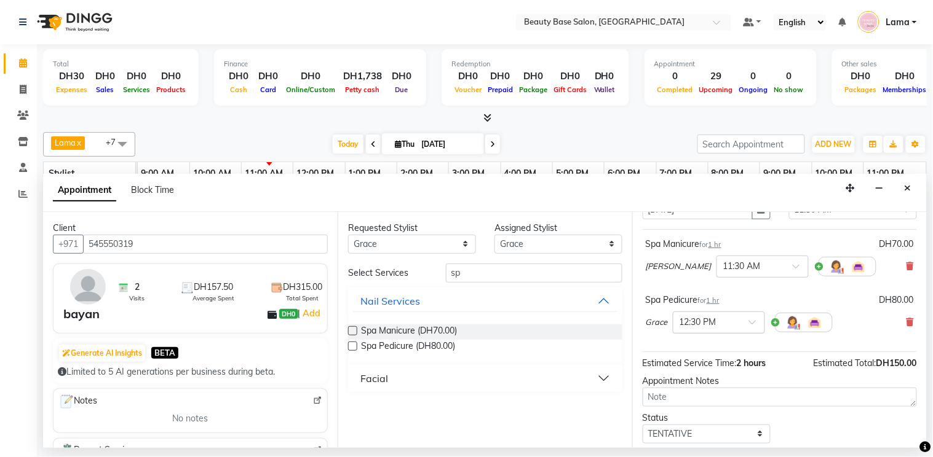
click at [708, 328] on input "text" at bounding box center [706, 321] width 54 height 13
click at [690, 380] on div "11:30 AM" at bounding box center [718, 373] width 91 height 23
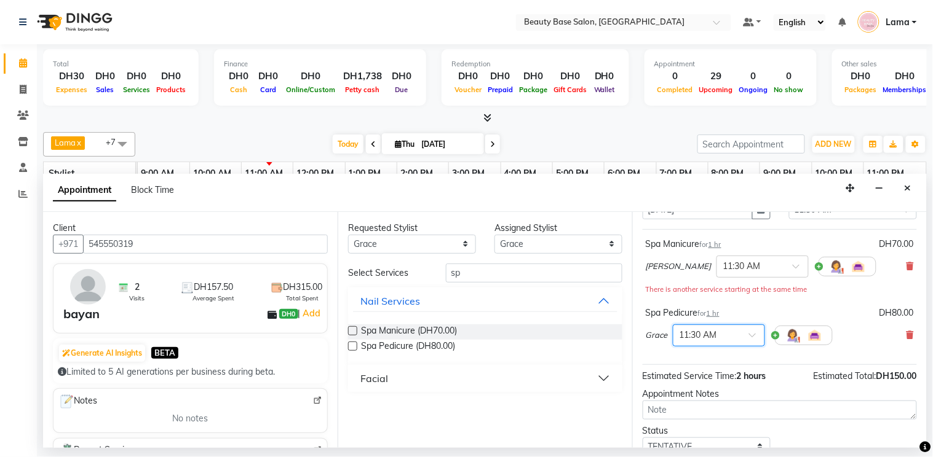
scroll to position [156, 0]
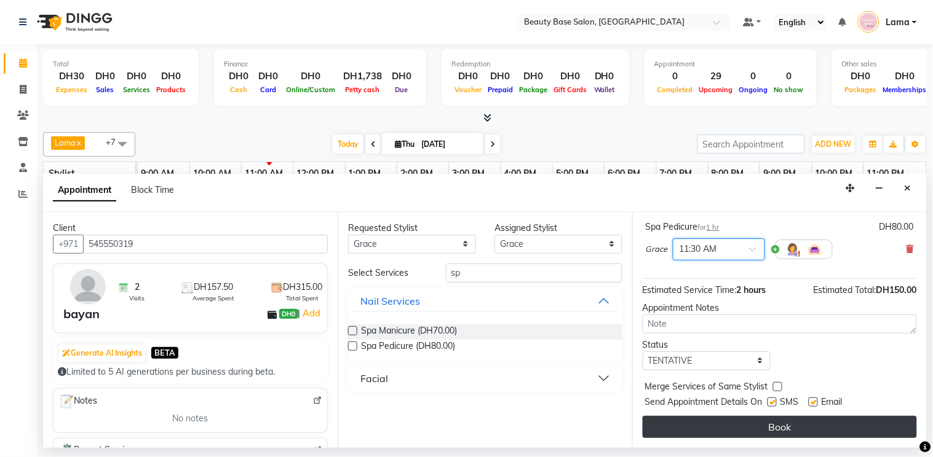
click at [802, 433] on button "Book" at bounding box center [779, 427] width 274 height 22
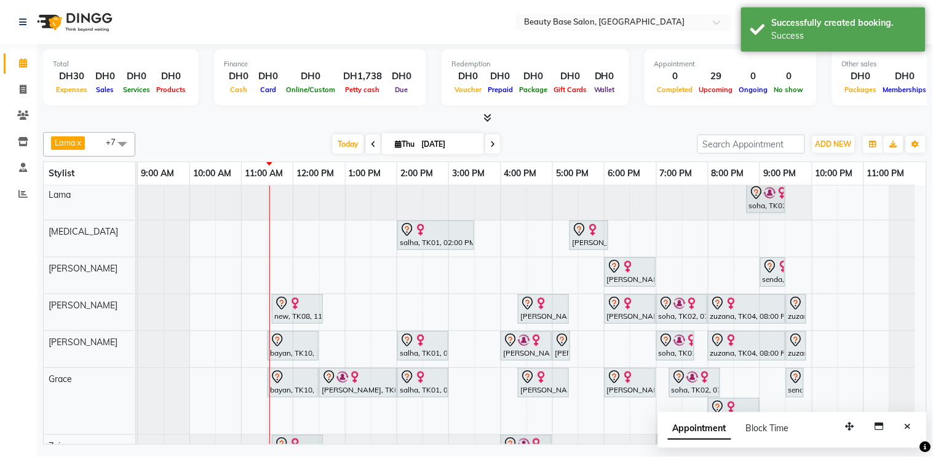
scroll to position [76, 0]
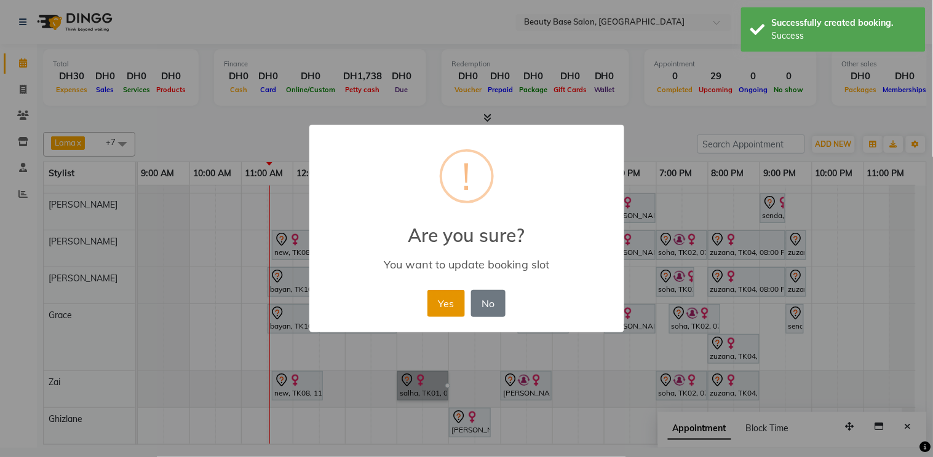
click at [441, 310] on button "Yes" at bounding box center [446, 303] width 38 height 27
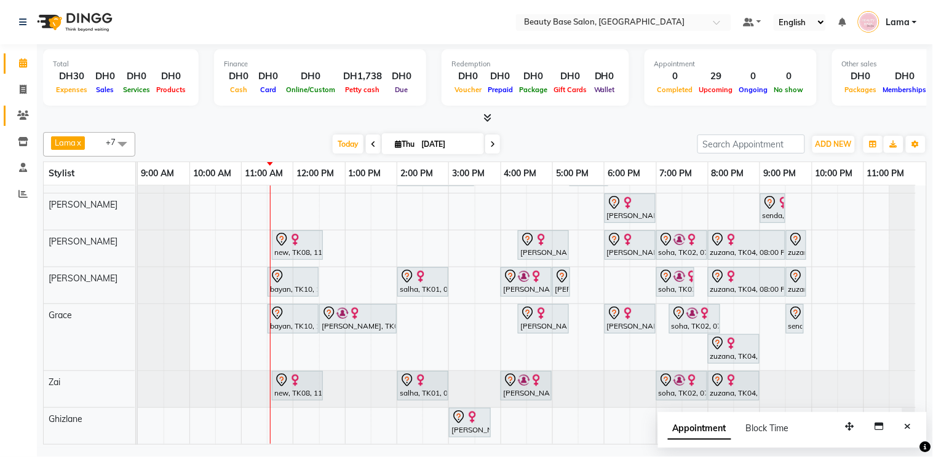
click at [26, 123] on link "Clients" at bounding box center [19, 116] width 30 height 20
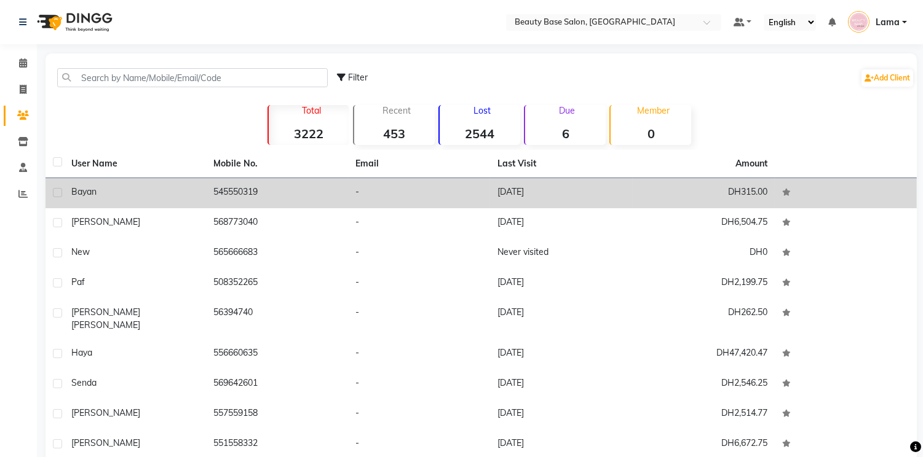
click at [188, 194] on div "bayan" at bounding box center [134, 192] width 127 height 13
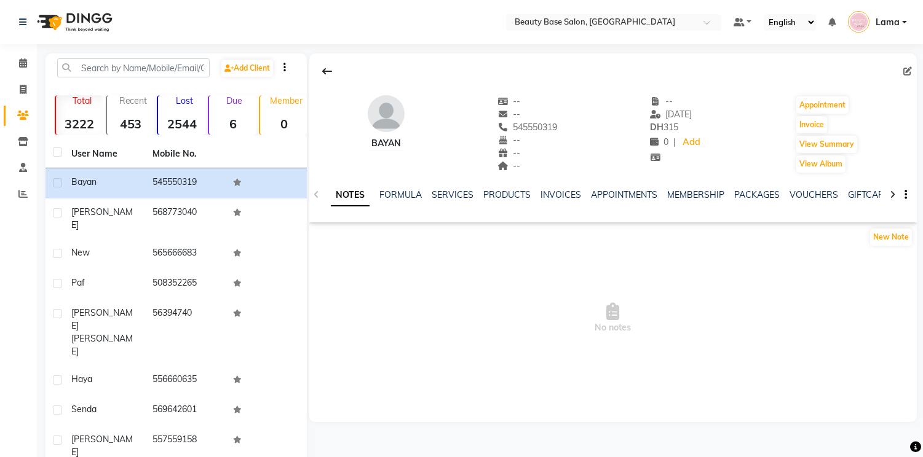
click at [910, 71] on icon at bounding box center [907, 71] width 9 height 9
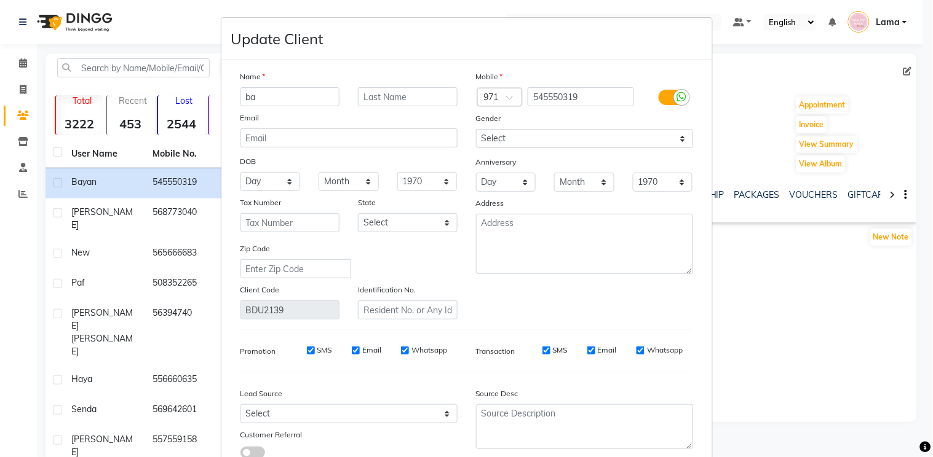
type input "b"
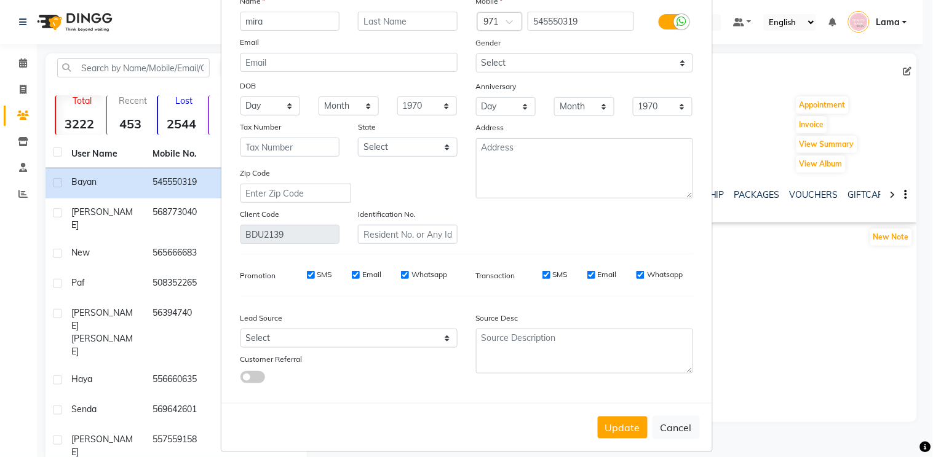
scroll to position [89, 0]
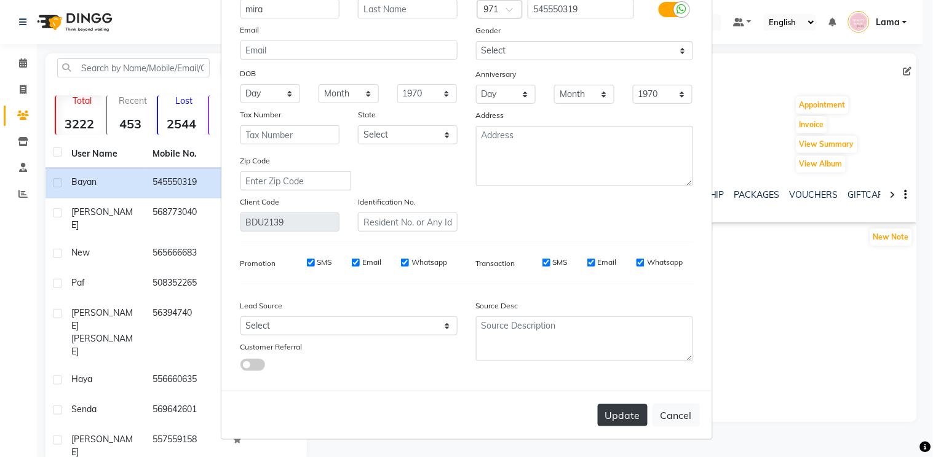
type input "mira"
click at [629, 421] on button "Update" at bounding box center [623, 416] width 50 height 22
select select
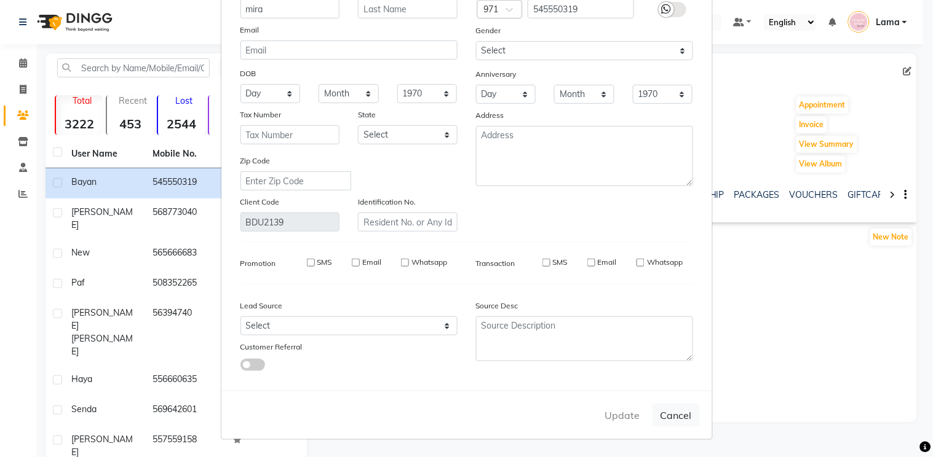
select select
checkbox input "false"
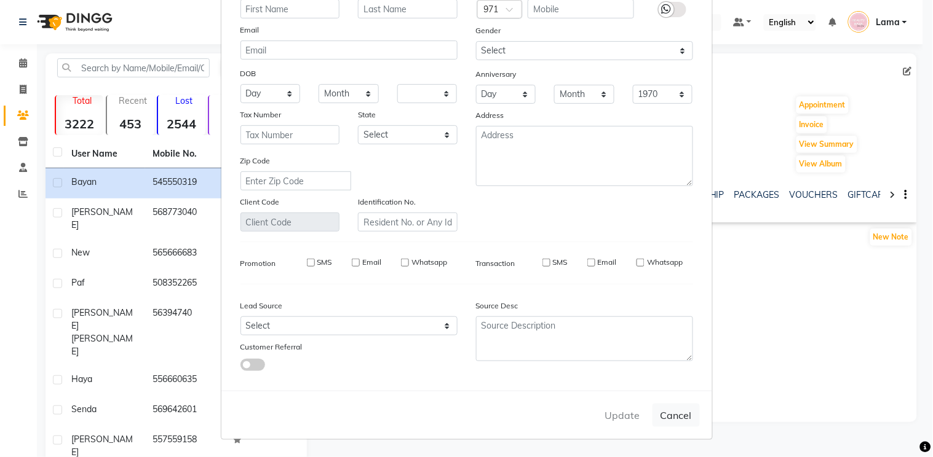
checkbox input "false"
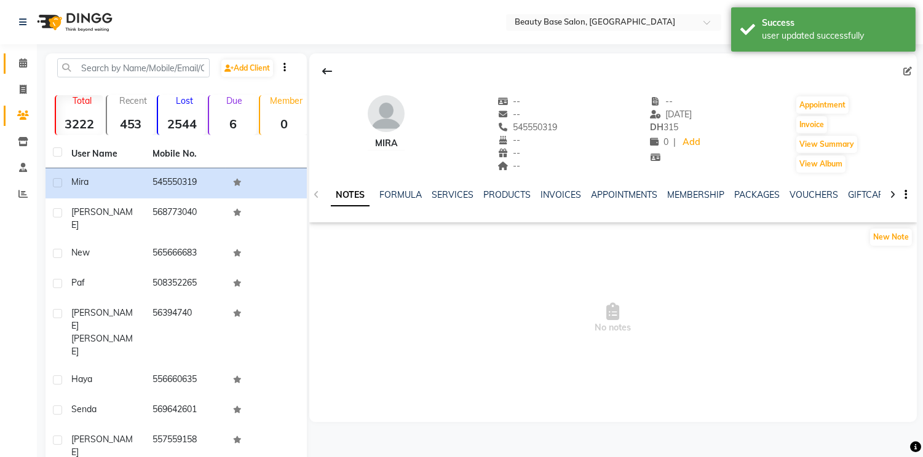
click at [23, 57] on span at bounding box center [23, 64] width 22 height 14
